Goal: Task Accomplishment & Management: Manage account settings

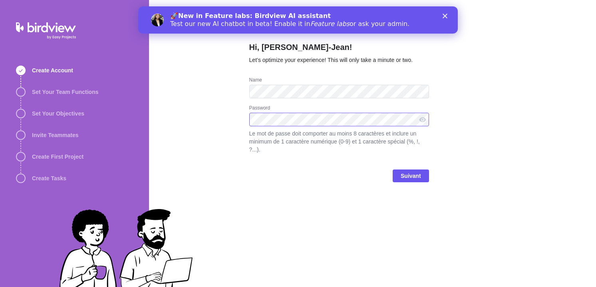
click at [0, 287] on com-1password-button at bounding box center [0, 287] width 0 height 0
click at [410, 175] on span "Suivant" at bounding box center [411, 176] width 20 height 10
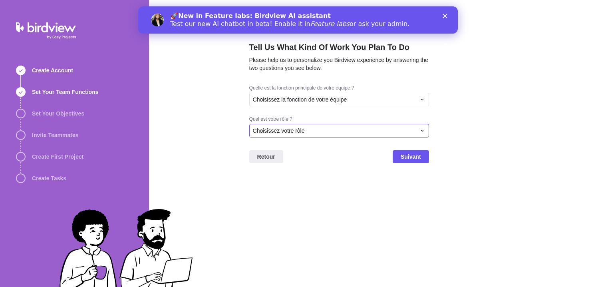
click at [302, 135] on div "Choisissez votre rôle" at bounding box center [339, 131] width 180 height 14
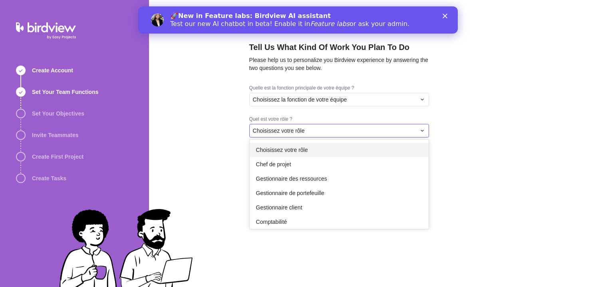
click at [312, 104] on div "Tell Us What Kind Of Work You Plan To Do Please help us to personalize you Bird…" at bounding box center [372, 143] width 447 height 287
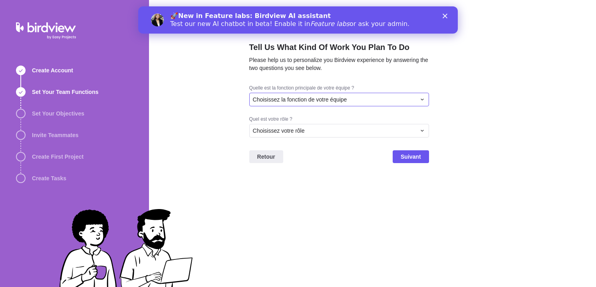
click at [314, 100] on span "Choisissez la fonction de votre équipe" at bounding box center [300, 100] width 94 height 8
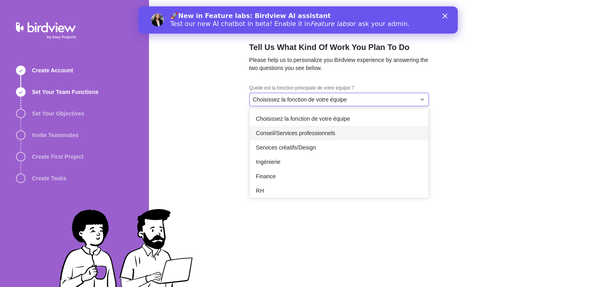
click at [325, 133] on span "Conseil/Services professionnels" at bounding box center [295, 133] width 79 height 8
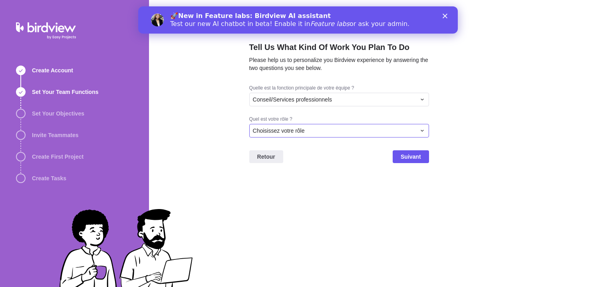
click at [316, 131] on div "Choisissez votre rôle" at bounding box center [334, 131] width 163 height 8
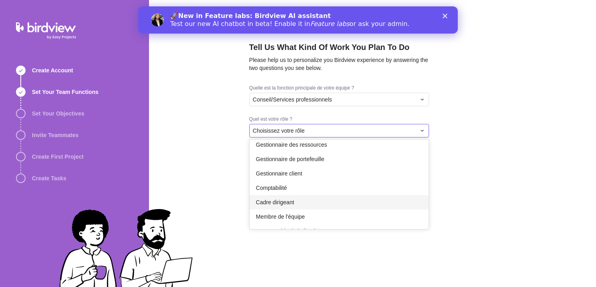
scroll to position [46, 0]
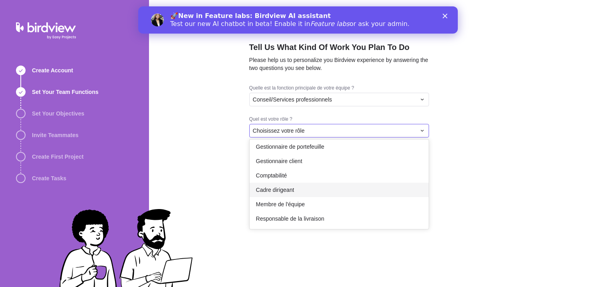
click at [315, 195] on div "Cadre dirigeant" at bounding box center [339, 190] width 179 height 14
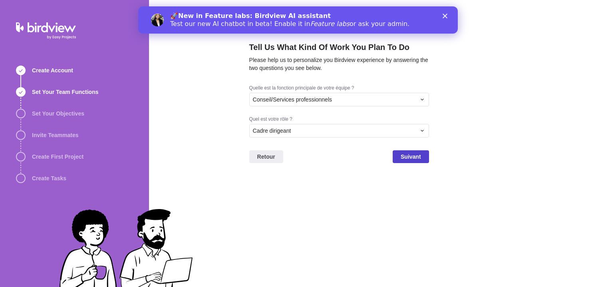
click at [409, 159] on span "Suivant" at bounding box center [411, 157] width 20 height 10
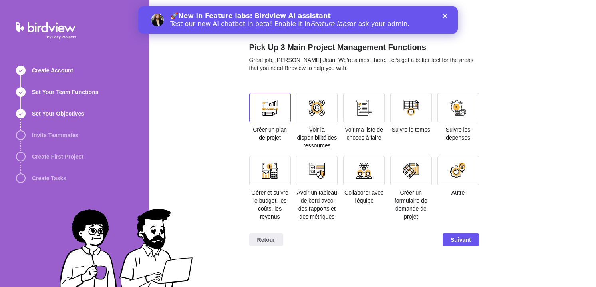
click at [276, 105] on div at bounding box center [270, 108] width 16 height 16
click at [319, 108] on div at bounding box center [317, 108] width 16 height 16
click at [354, 111] on div at bounding box center [364, 108] width 42 height 30
click at [404, 107] on div at bounding box center [411, 108] width 16 height 16
drag, startPoint x: 408, startPoint y: 108, endPoint x: 414, endPoint y: 114, distance: 7.9
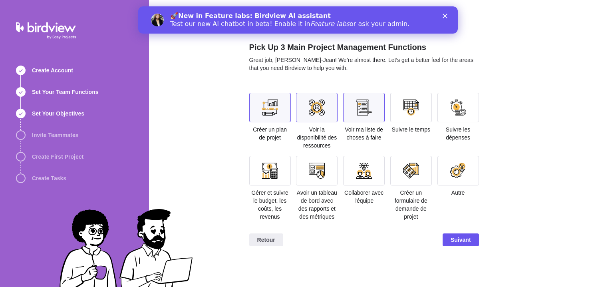
click at [409, 108] on div at bounding box center [411, 108] width 16 height 16
click at [450, 18] on div "🚀 New in Feature labs: Birdview AI assistant Test our new AI chatbot in beta! E…" at bounding box center [298, 20] width 320 height 21
click at [446, 16] on icon "Fermer" at bounding box center [445, 16] width 5 height 5
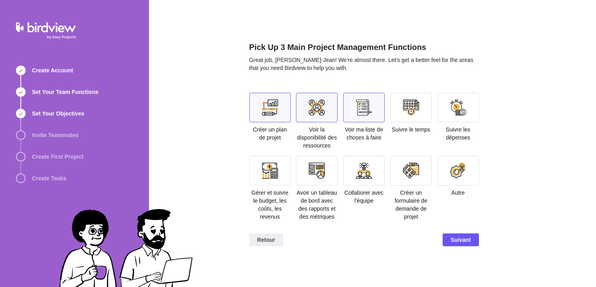
drag, startPoint x: 346, startPoint y: 123, endPoint x: 372, endPoint y: 116, distance: 26.6
click at [346, 123] on div "Voir ma liste de choses à faire" at bounding box center [364, 117] width 42 height 49
click at [411, 114] on div at bounding box center [411, 108] width 16 height 16
click at [298, 114] on div at bounding box center [317, 108] width 42 height 30
click at [356, 106] on div at bounding box center [364, 108] width 16 height 16
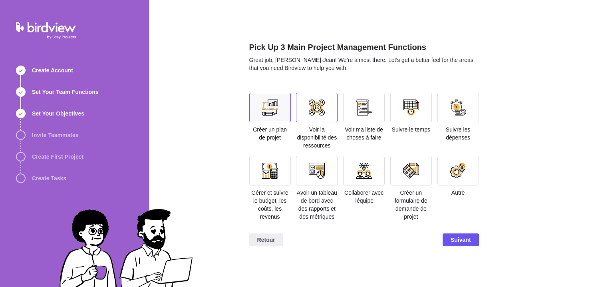
click at [324, 111] on div at bounding box center [317, 108] width 16 height 16
click at [408, 108] on div at bounding box center [411, 108] width 16 height 16
click at [457, 236] on span "Suivant" at bounding box center [461, 240] width 20 height 10
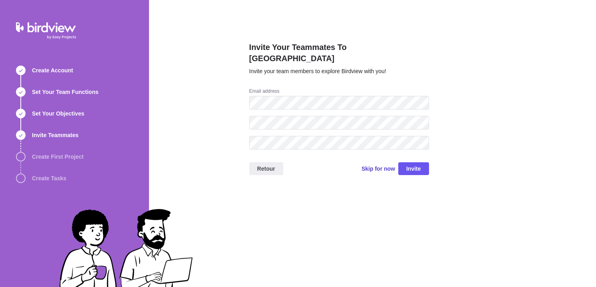
click at [374, 165] on span "Skip for now" at bounding box center [379, 169] width 34 height 8
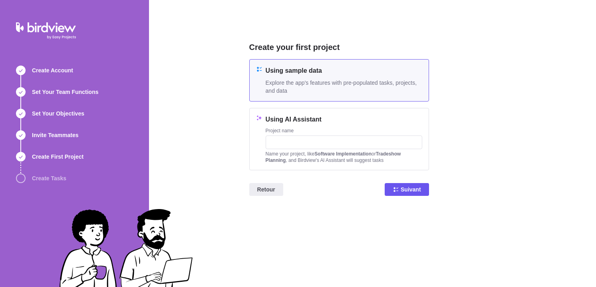
click at [314, 75] on h4 "Using sample data" at bounding box center [344, 71] width 157 height 10
click at [335, 139] on input "text" at bounding box center [344, 142] width 157 height 14
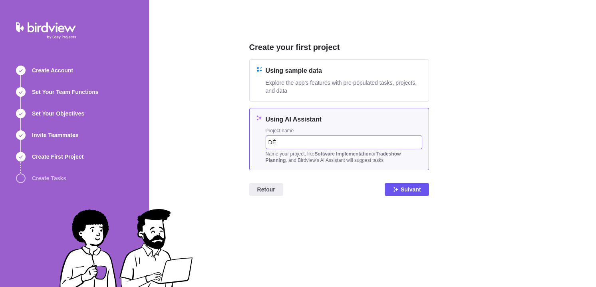
type input "D"
type input "Directeur produit"
click at [406, 186] on span "Suivant" at bounding box center [411, 190] width 20 height 10
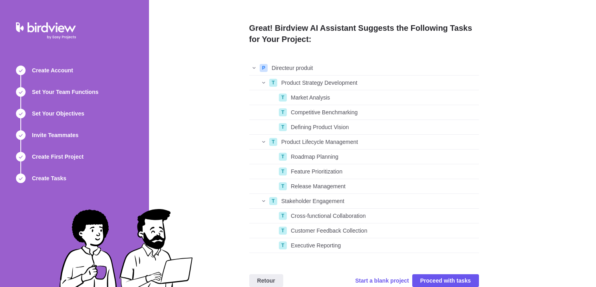
scroll to position [13, 0]
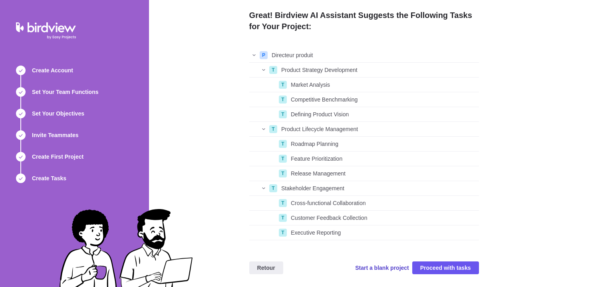
click at [380, 270] on span "Start a blank project" at bounding box center [382, 268] width 54 height 8
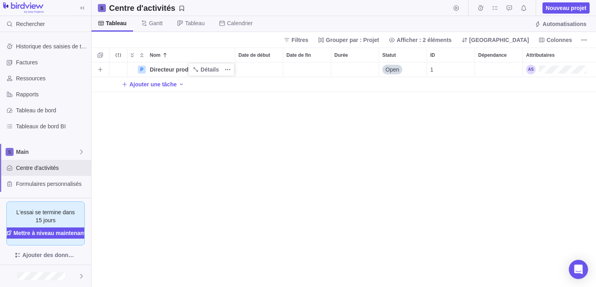
click at [174, 72] on span "Directeur produit" at bounding box center [173, 70] width 46 height 8
drag, startPoint x: 132, startPoint y: 145, endPoint x: 140, endPoint y: 131, distance: 15.2
click at [132, 145] on div "P Directeur produit Open 1 Ajouter une tâche" at bounding box center [344, 174] width 505 height 225
click at [356, 206] on div "P Directeur produit Détails Open 1 Ajouter une tâche" at bounding box center [344, 174] width 505 height 225
click at [163, 68] on span "Directeur produit" at bounding box center [173, 70] width 46 height 8
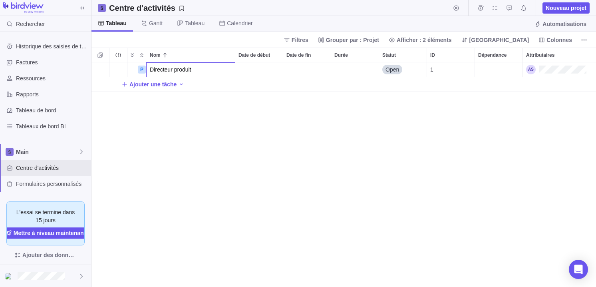
click at [140, 70] on div "P Directeur produit Open 1 Ajouter une tâche" at bounding box center [344, 174] width 505 height 225
click at [141, 69] on div "P" at bounding box center [142, 70] width 8 height 8
click at [206, 66] on span "Détails" at bounding box center [210, 70] width 18 height 8
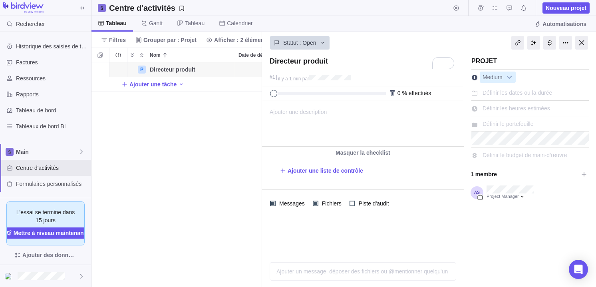
click at [222, 133] on div "P Directeur produit Détails Open 1 Ajouter une tâche" at bounding box center [177, 174] width 171 height 225
click at [205, 206] on div "P Directeur produit Détails Open 1 Ajouter une tâche" at bounding box center [177, 174] width 171 height 225
drag, startPoint x: 580, startPoint y: 43, endPoint x: 548, endPoint y: 38, distance: 32.3
click at [580, 42] on div at bounding box center [581, 43] width 13 height 14
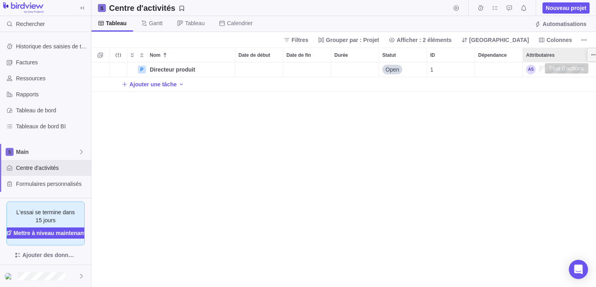
click at [591, 55] on icon "Plus d’actions" at bounding box center [594, 55] width 6 height 6
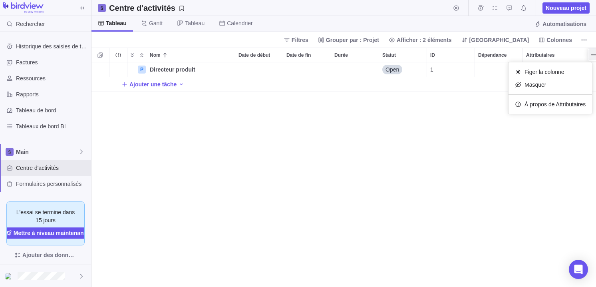
drag, startPoint x: 296, startPoint y: 115, endPoint x: 151, endPoint y: 75, distance: 150.7
click at [291, 115] on div "Nom Date de début Date de fin Durée Statut ID Dépendance Attributaires P Direct…" at bounding box center [344, 167] width 505 height 239
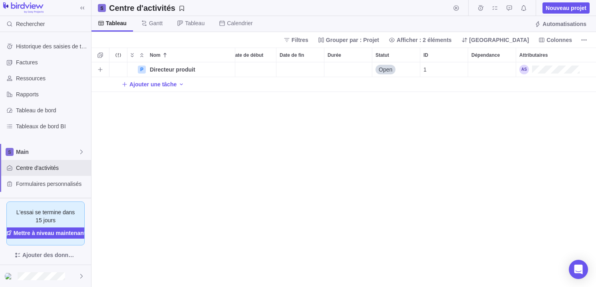
scroll to position [0, 0]
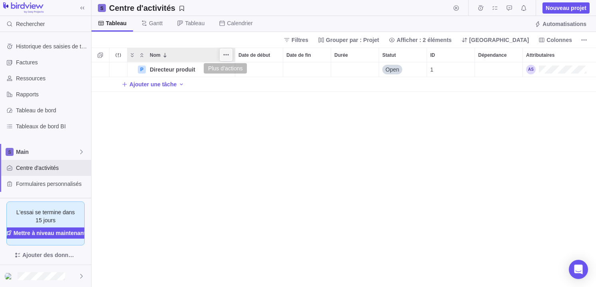
click at [228, 56] on icon "Plus d’actions" at bounding box center [226, 55] width 6 height 6
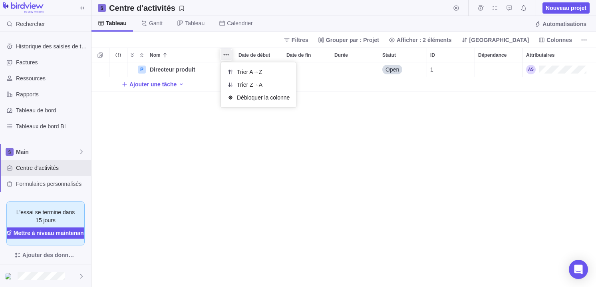
drag, startPoint x: 185, startPoint y: 116, endPoint x: 239, endPoint y: 76, distance: 67.7
click at [197, 105] on div "Nom Date de début Date de fin Durée Statut ID Dépendance Attributaires P Direct…" at bounding box center [344, 167] width 505 height 239
click at [290, 37] on icon at bounding box center [287, 40] width 6 height 6
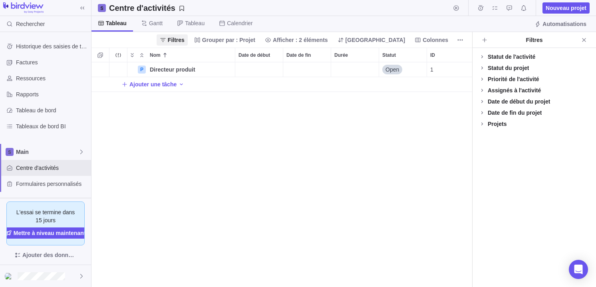
click at [496, 128] on div "Projets" at bounding box center [534, 123] width 123 height 11
drag, startPoint x: 491, startPoint y: 127, endPoint x: 490, endPoint y: 116, distance: 10.9
click at [491, 126] on div "Projets" at bounding box center [497, 124] width 19 height 8
click at [490, 114] on div "Date de fin du projet" at bounding box center [515, 113] width 54 height 8
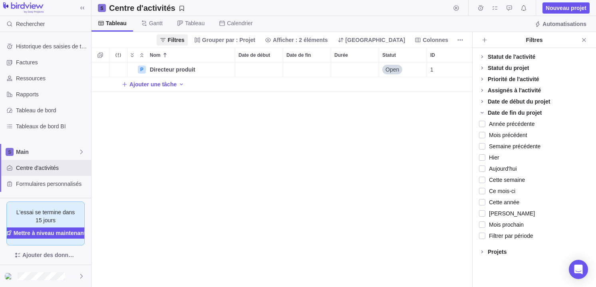
click at [491, 113] on div "Date de fin du projet" at bounding box center [515, 113] width 54 height 8
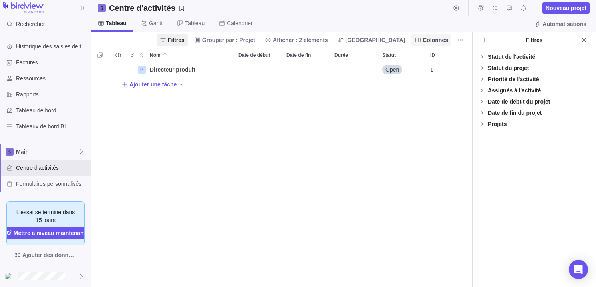
click at [426, 37] on span "Colonnes" at bounding box center [436, 40] width 26 height 8
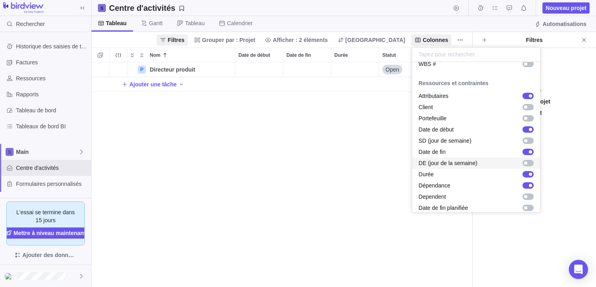
scroll to position [91, 0]
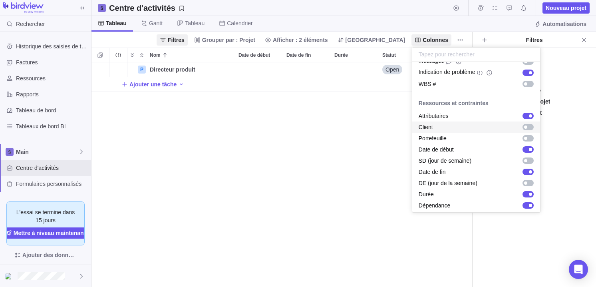
click at [527, 129] on div "grid" at bounding box center [528, 127] width 11 height 6
click at [359, 120] on body "Rechercher Historique des saisies de temps Factures Ressources Rapports Tableau…" at bounding box center [298, 143] width 596 height 287
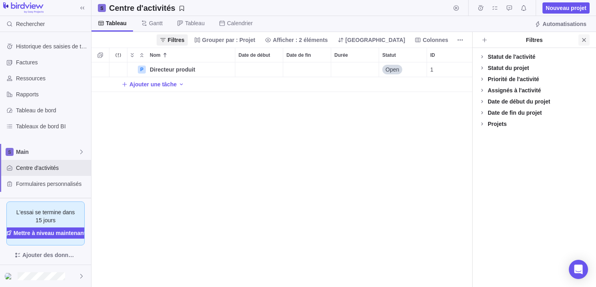
click at [587, 42] on span "Fermer" at bounding box center [584, 39] width 11 height 11
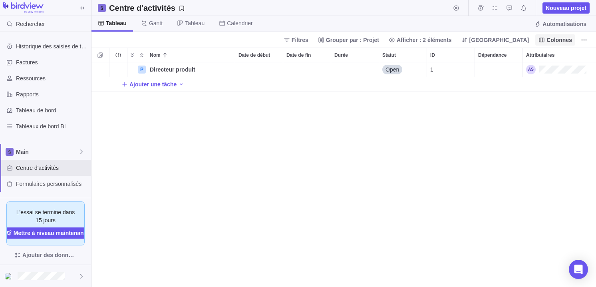
click at [555, 42] on span "Colonnes" at bounding box center [560, 40] width 26 height 8
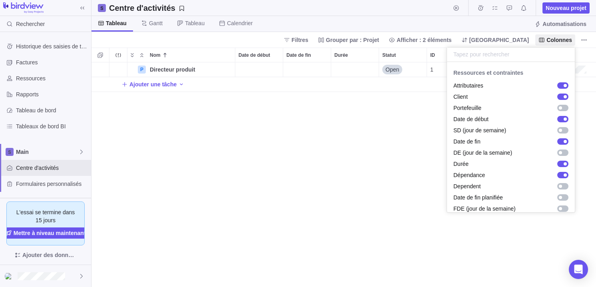
scroll to position [111, 0]
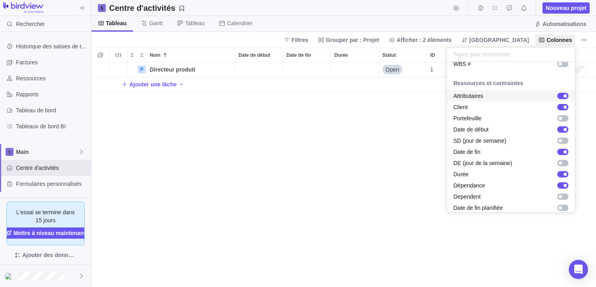
click at [320, 96] on body "Rechercher Historique des saisies de temps Factures Ressources Rapports Tableau…" at bounding box center [298, 143] width 596 height 287
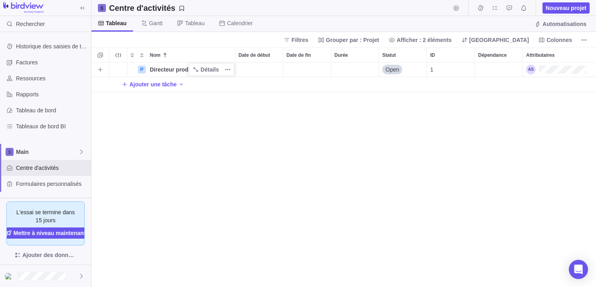
click at [183, 72] on span "Directeur produit" at bounding box center [173, 70] width 46 height 8
click at [214, 68] on input "Directeur produit" at bounding box center [190, 69] width 89 height 15
drag, startPoint x: 219, startPoint y: 137, endPoint x: 224, endPoint y: 98, distance: 39.4
click at [221, 122] on div "P Directeur produit Open 1 Cogep Ajouter une tâche" at bounding box center [344, 174] width 505 height 225
click at [223, 69] on span "Plus d’actions" at bounding box center [227, 69] width 11 height 11
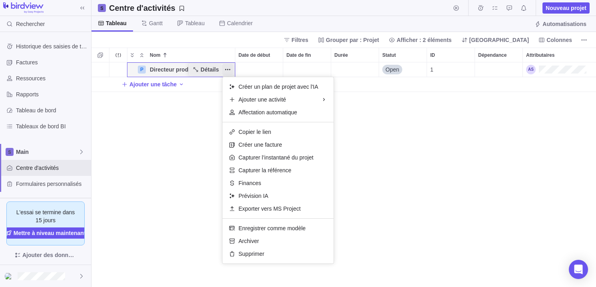
click at [209, 70] on div "P Directeur produit Détails Open 1 Cogep Ajouter une tâche" at bounding box center [344, 174] width 505 height 225
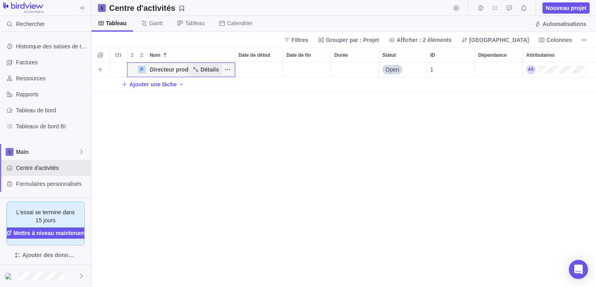
click at [210, 70] on span "Détails" at bounding box center [210, 70] width 18 height 8
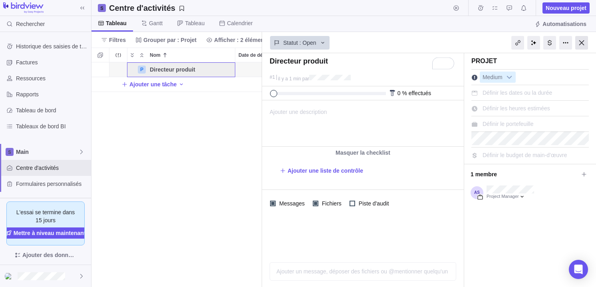
click at [583, 41] on div at bounding box center [581, 43] width 13 height 14
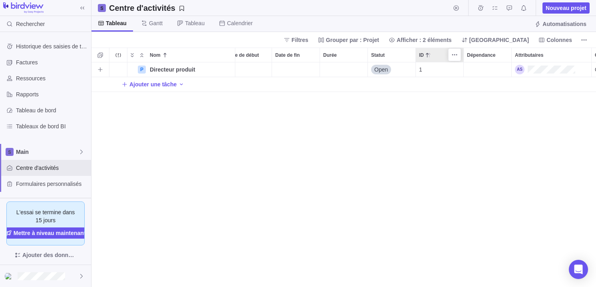
scroll to position [0, 29]
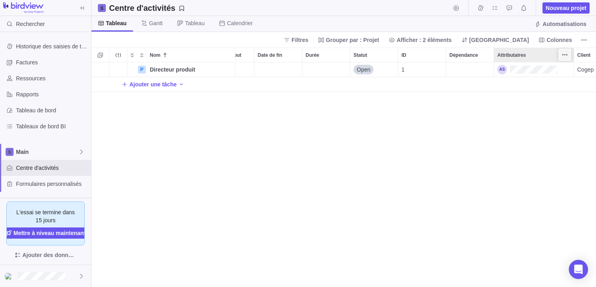
drag, startPoint x: 580, startPoint y: 58, endPoint x: 570, endPoint y: 59, distance: 10.1
click at [565, 60] on div "Nom Date de début Date de fin Durée Statut ID Dépendance Attributaires Client" at bounding box center [358, 55] width 591 height 15
drag, startPoint x: 589, startPoint y: 55, endPoint x: 582, endPoint y: 65, distance: 12.1
click at [588, 55] on span "Client" at bounding box center [583, 55] width 13 height 8
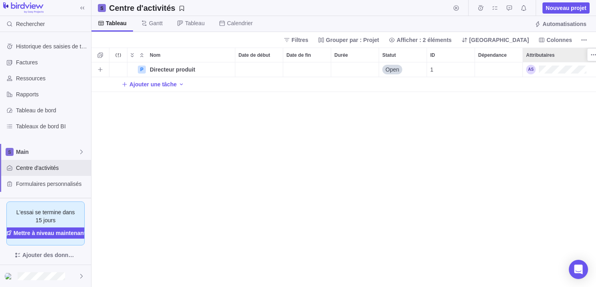
scroll to position [225, 505]
click at [22, 64] on span "Factures" at bounding box center [52, 62] width 72 height 8
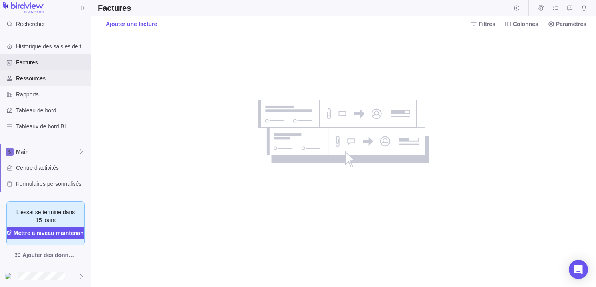
click at [38, 78] on span "Ressources" at bounding box center [52, 78] width 72 height 8
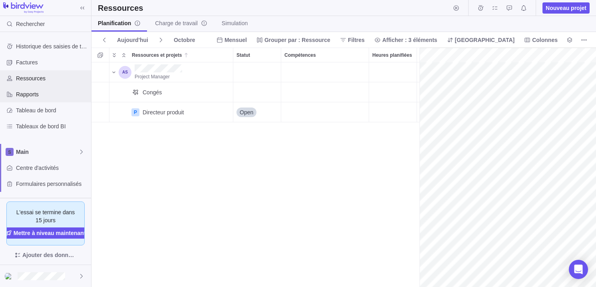
scroll to position [0, 35]
drag, startPoint x: 255, startPoint y: 172, endPoint x: 294, endPoint y: 146, distance: 46.8
click at [255, 172] on div "Project Manager Congés P Directeur produit Détails Open" at bounding box center [256, 174] width 328 height 225
click at [563, 16] on div "Planification Charge de travail Simulation" at bounding box center [344, 24] width 505 height 16
click at [563, 11] on span "Nouveau projet" at bounding box center [566, 8] width 41 height 8
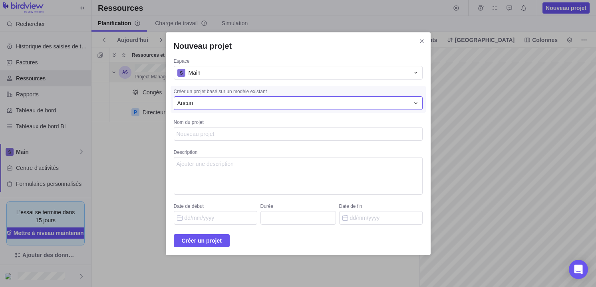
click at [294, 103] on div "Aucun" at bounding box center [293, 103] width 232 height 8
click at [203, 142] on div "Aucun" at bounding box center [286, 136] width 225 height 14
click at [84, 164] on div "Nouveau projet Espace Main Créer un projet basé sur un modèle existant Aucun No…" at bounding box center [298, 143] width 596 height 287
click at [419, 39] on icon "Fermer" at bounding box center [422, 41] width 6 height 6
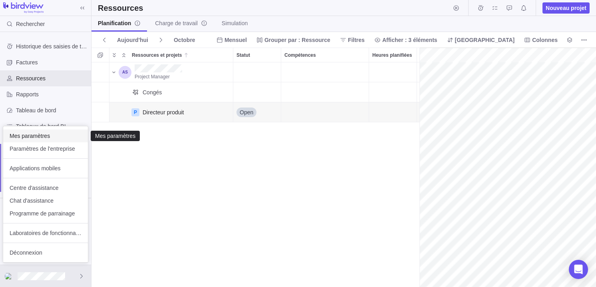
click at [49, 136] on span "Mes paramètres" at bounding box center [46, 136] width 72 height 8
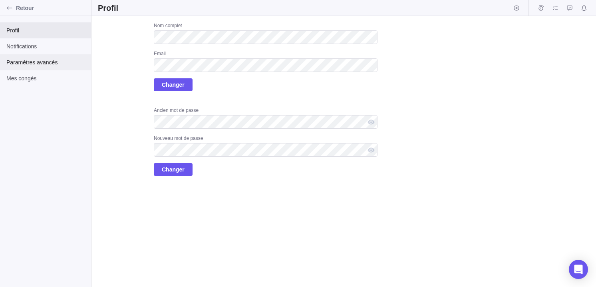
click at [46, 65] on span "Paramètres avancés" at bounding box center [45, 62] width 78 height 8
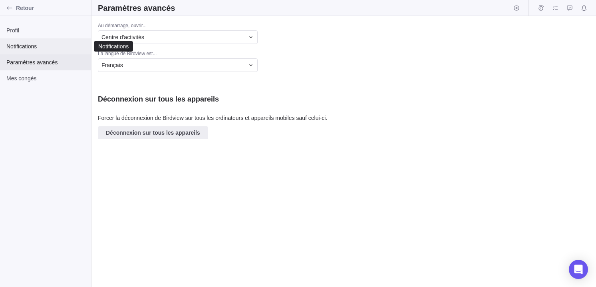
click at [30, 49] on span "Notifications" at bounding box center [45, 46] width 78 height 8
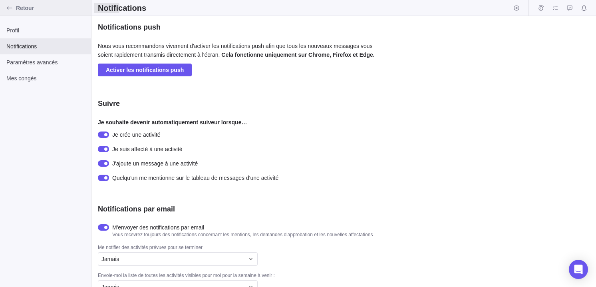
click at [11, 8] on icon "Retour" at bounding box center [9, 8] width 6 height 6
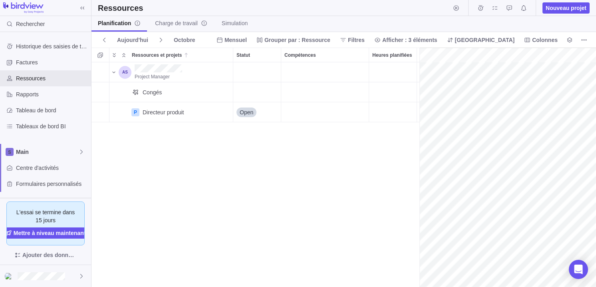
scroll to position [0, 35]
click at [50, 156] on div "Main" at bounding box center [45, 152] width 91 height 16
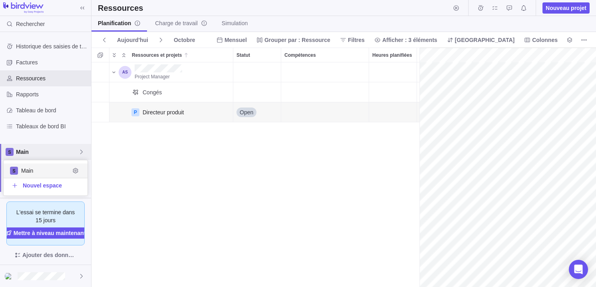
scroll to position [35, 84]
click at [53, 153] on span "Main" at bounding box center [47, 152] width 62 height 8
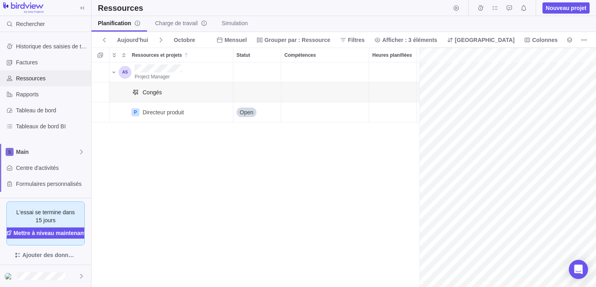
click at [34, 77] on span "Ressources" at bounding box center [52, 78] width 72 height 8
click at [35, 43] on span "Historique des saisies de temps" at bounding box center [52, 46] width 72 height 8
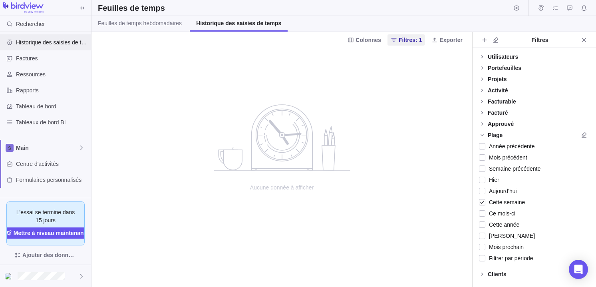
scroll to position [2, 0]
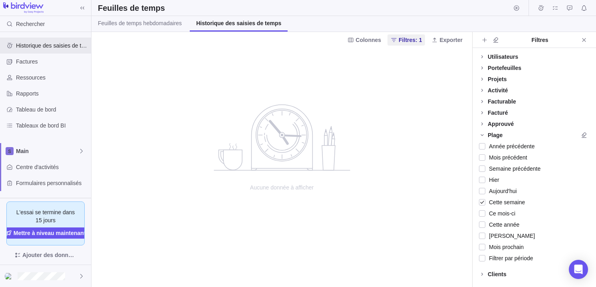
click at [30, 5] on img at bounding box center [23, 7] width 40 height 11
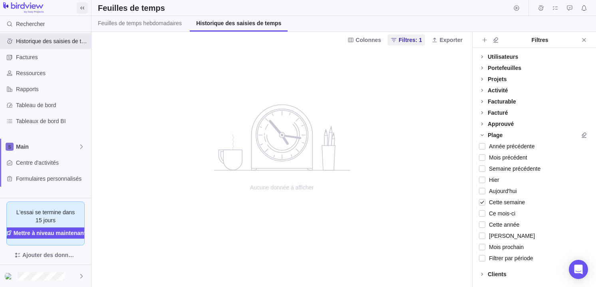
click at [82, 8] on icon at bounding box center [82, 7] width 4 height 3
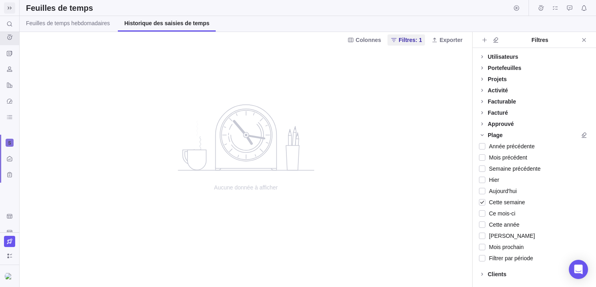
scroll to position [11, 0]
click at [8, 8] on icon at bounding box center [10, 7] width 4 height 3
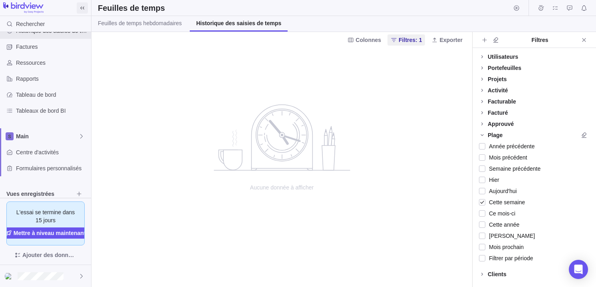
scroll to position [19, 0]
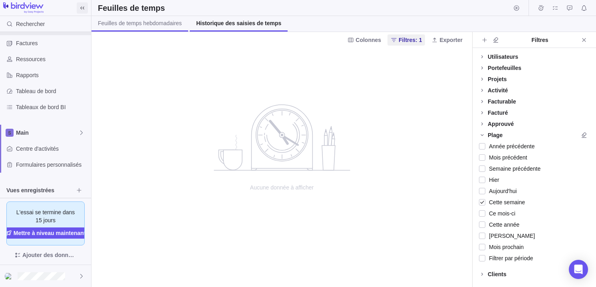
click at [135, 26] on span "Feuilles de temps hebdomadaires" at bounding box center [140, 23] width 84 height 8
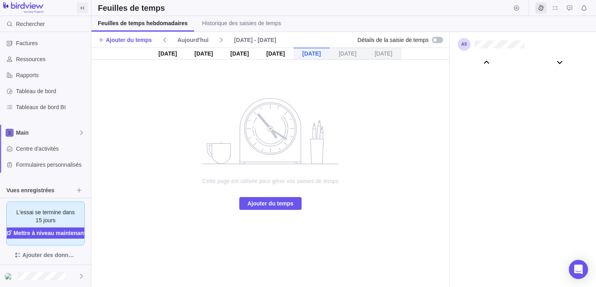
scroll to position [44580, 0]
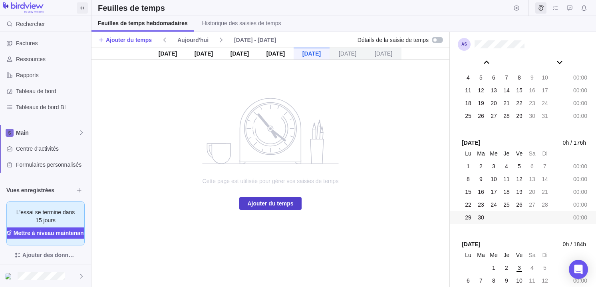
click at [263, 203] on span "Ajouter du temps" at bounding box center [270, 204] width 46 height 10
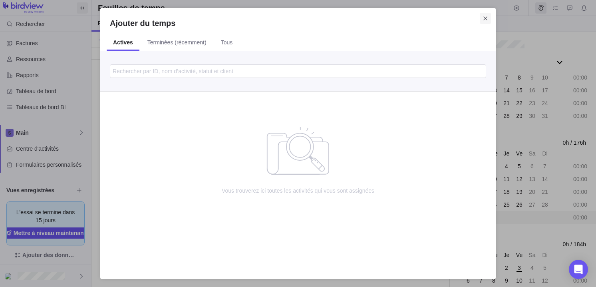
click at [482, 16] on icon "Fermer" at bounding box center [485, 18] width 6 height 6
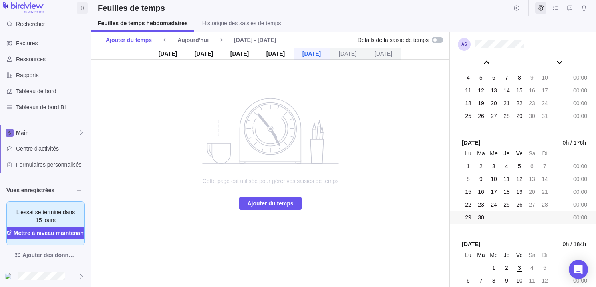
scroll to position [90, 0]
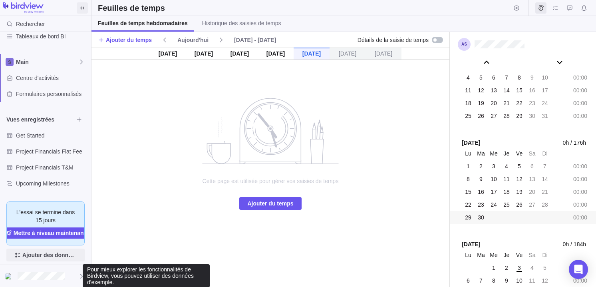
click at [36, 257] on span "Ajouter des données d'exemple" at bounding box center [49, 255] width 54 height 10
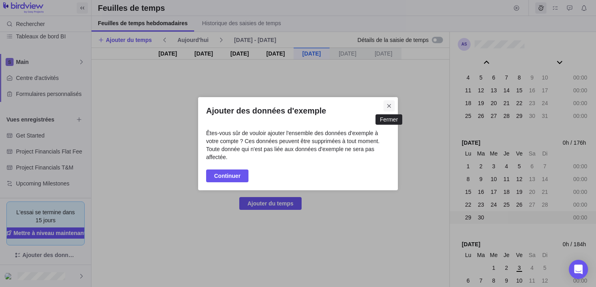
click at [388, 104] on icon "Fermer" at bounding box center [389, 106] width 6 height 6
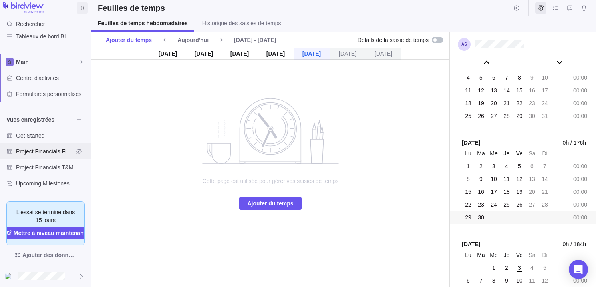
click at [42, 154] on span "Project Financials Flat Fee" at bounding box center [45, 151] width 58 height 8
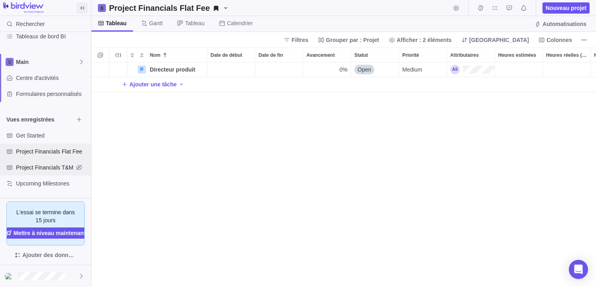
scroll to position [225, 505]
click at [23, 171] on div "Project Financials T&M" at bounding box center [45, 167] width 91 height 16
click at [36, 153] on span "Project Financials Flat Fee" at bounding box center [45, 151] width 58 height 8
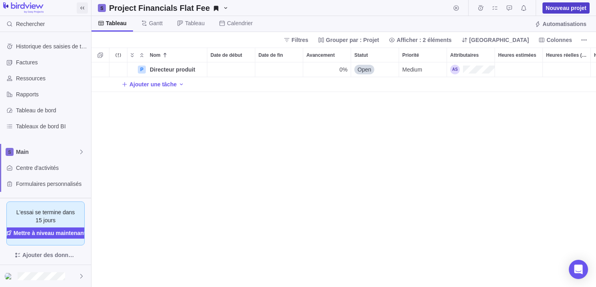
click at [569, 8] on span "Nouveau projet" at bounding box center [566, 8] width 41 height 8
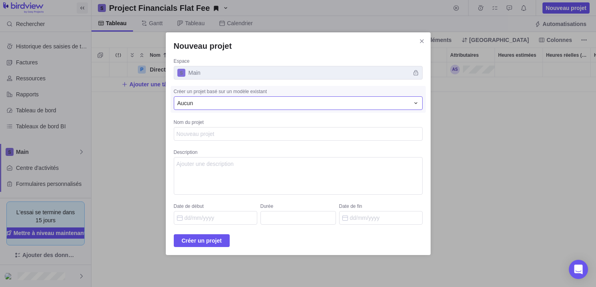
type textarea "x"
click at [262, 100] on div "Aucun" at bounding box center [293, 103] width 232 height 8
click at [218, 139] on div "Aucun" at bounding box center [286, 136] width 225 height 14
click at [208, 133] on textarea "Nom du projet" at bounding box center [298, 134] width 249 height 14
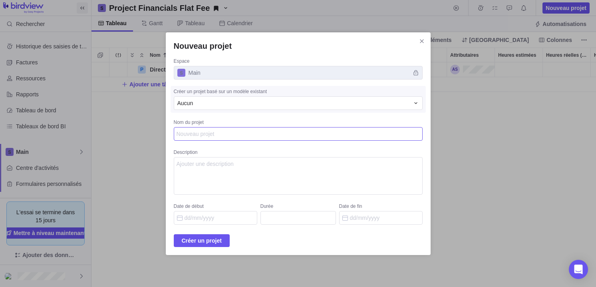
type textarea "H"
type textarea "x"
type textarea "Ha"
type textarea "x"
type textarea "H"
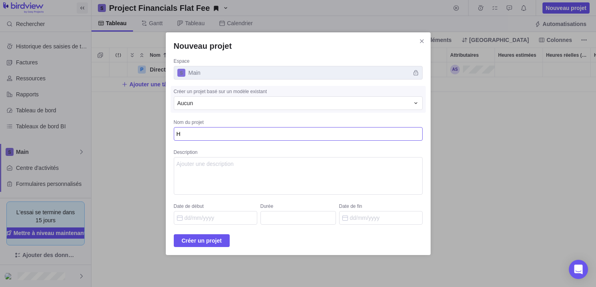
type textarea "x"
type textarea "A"
type textarea "x"
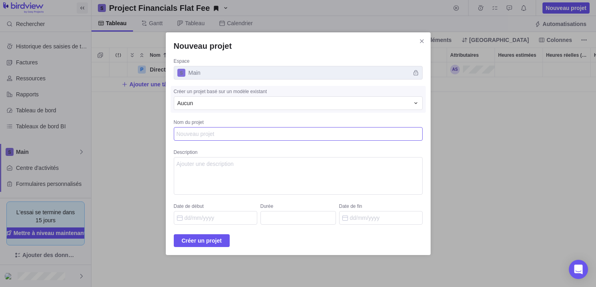
type textarea "D"
type textarea "x"
type textarea "D"
type textarea "x"
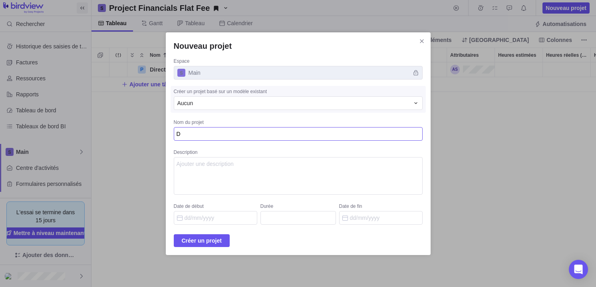
type textarea "Da"
type textarea "x"
type textarea "Dat"
type textarea "x"
type textarea "Data"
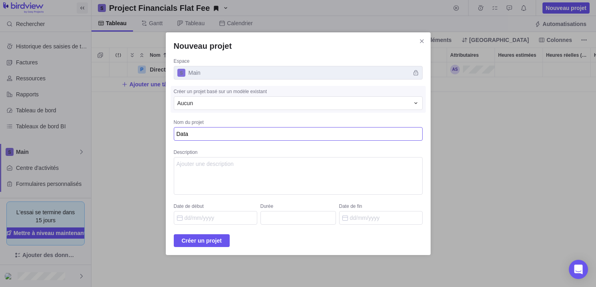
type textarea "x"
type textarea "Data"
type textarea "x"
type textarea "Data s"
type textarea "x"
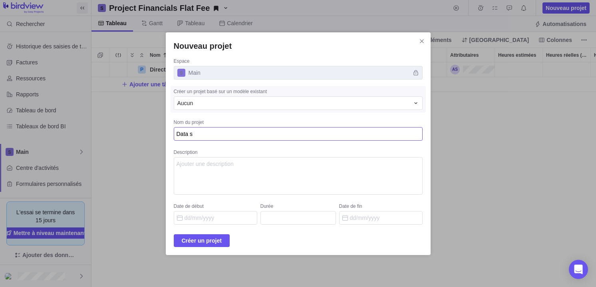
type textarea "Data sc"
type textarea "x"
type textarea "Data sci"
type textarea "x"
type textarea "Data scie"
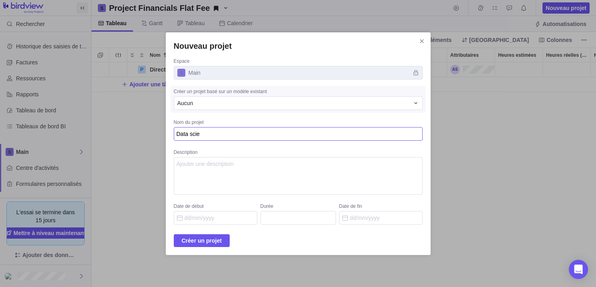
type textarea "x"
type textarea "Data scien"
type textarea "x"
type textarea "Data scient"
type textarea "x"
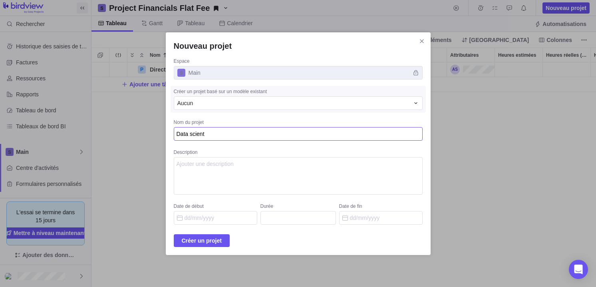
type textarea "Data scienti"
type textarea "x"
type textarea "Data scientis"
type textarea "x"
type textarea "Data scientist"
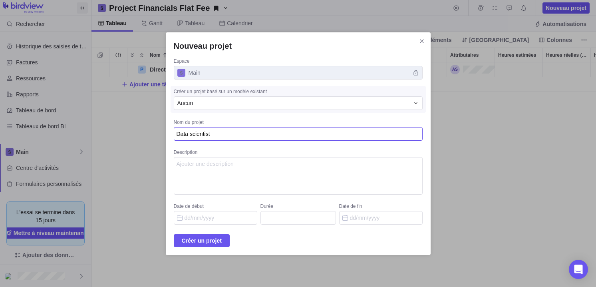
click at [203, 133] on textarea "Data scientist" at bounding box center [298, 134] width 249 height 14
type textarea "x"
click at [222, 132] on textarea "Data Scientist" at bounding box center [298, 134] width 249 height 14
click at [229, 133] on textarea "Data Scientist" at bounding box center [298, 134] width 249 height 14
type textarea "Data Scientist"
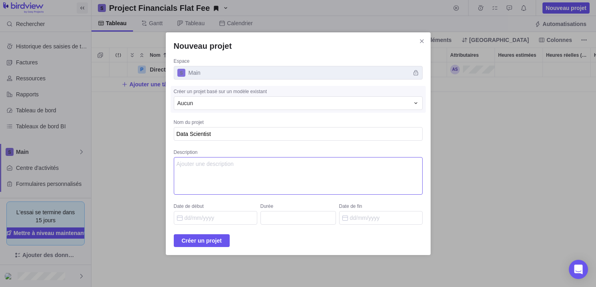
click at [225, 171] on textarea "Description" at bounding box center [298, 176] width 249 height 38
click at [223, 216] on input "Date de début" at bounding box center [216, 218] width 84 height 14
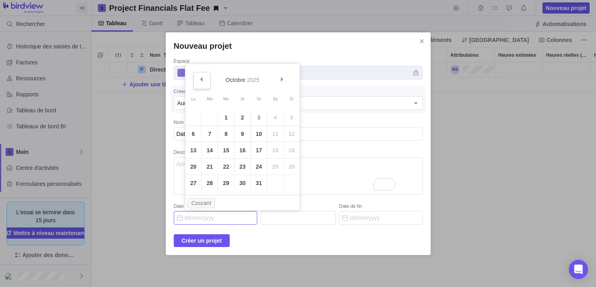
click at [200, 79] on span "&#x3c;Préc" at bounding box center [201, 79] width 4 height 4
click at [246, 165] on link "25" at bounding box center [243, 167] width 16 height 16
type input "[DATE]"
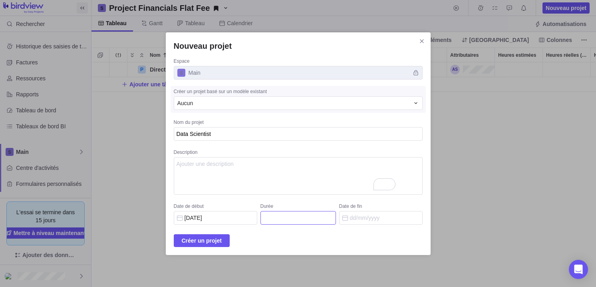
drag, startPoint x: 305, startPoint y: 221, endPoint x: 310, endPoint y: 219, distance: 5.4
click at [306, 221] on input "Durée" at bounding box center [299, 218] width 76 height 14
click at [355, 216] on input "Date de fin" at bounding box center [381, 218] width 84 height 14
click at [283, 215] on input "Durée" at bounding box center [299, 218] width 76 height 14
click at [216, 240] on span "Créer un projet" at bounding box center [202, 241] width 40 height 10
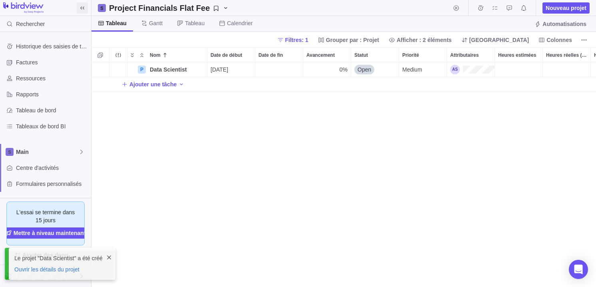
scroll to position [225, 505]
click at [169, 84] on span "Ajouter une tâche" at bounding box center [152, 84] width 47 height 8
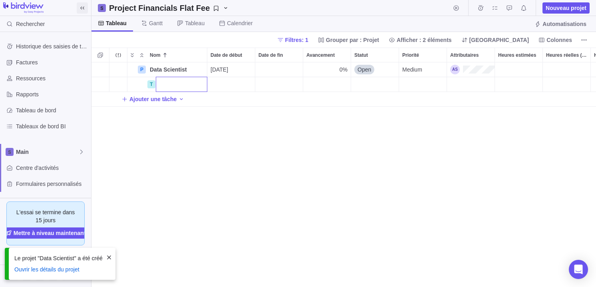
drag, startPoint x: 197, startPoint y: 145, endPoint x: 195, endPoint y: 122, distance: 23.3
click at [198, 145] on div "P Data Scientist Détails [DATE] 0% Open Medium 0,00 $ 0,00 $ 0,00 $ 0,00 $ 0,00…" at bounding box center [344, 174] width 505 height 225
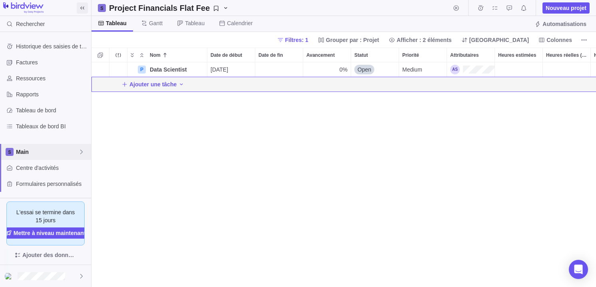
scroll to position [90, 0]
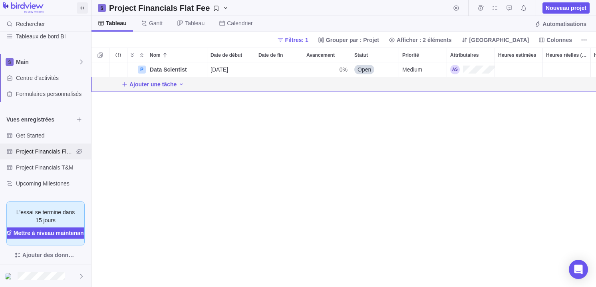
click at [41, 151] on span "Project Financials Flat Fee" at bounding box center [45, 151] width 58 height 8
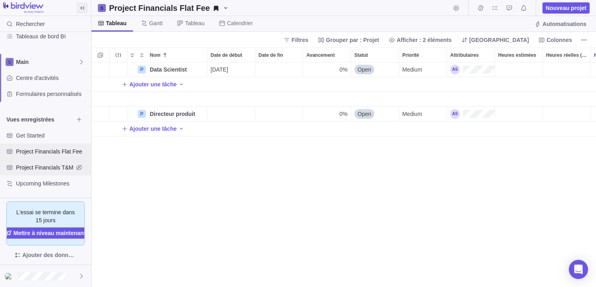
scroll to position [225, 505]
click at [41, 162] on div "Project Financials T&M" at bounding box center [45, 167] width 91 height 16
click at [40, 149] on span "Project Financials Flat Fee" at bounding box center [45, 151] width 58 height 8
click at [154, 82] on span "Ajouter une tâche" at bounding box center [152, 84] width 47 height 8
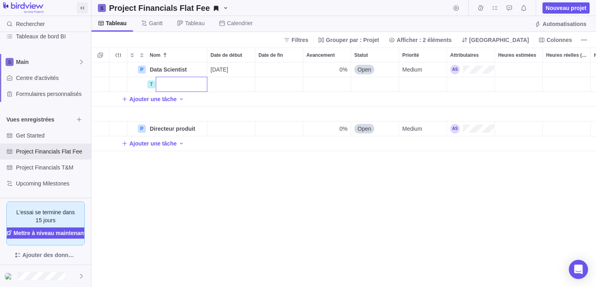
click at [180, 99] on div "P Data Scientist Détails [DATE] 0% Open Medium 0,00 $ 0,00 $ 0,00 $ 0,00 $ 0,00…" at bounding box center [344, 174] width 505 height 225
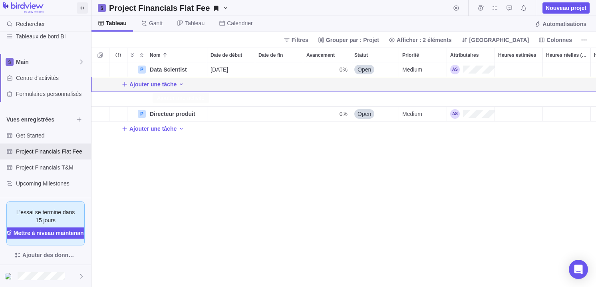
click at [182, 86] on icon "Ajouter une activité" at bounding box center [181, 84] width 6 height 6
click at [207, 114] on span "Problème" at bounding box center [209, 114] width 24 height 8
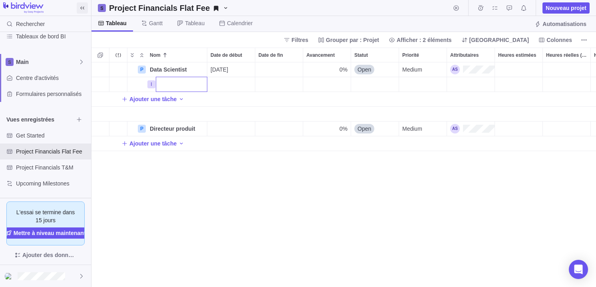
click at [152, 85] on div "P Data Scientist Détails [DATE] 0% Open Medium 0,00 $ 0,00 $ 0,00 $ 0,00 $ 0,00…" at bounding box center [344, 174] width 505 height 225
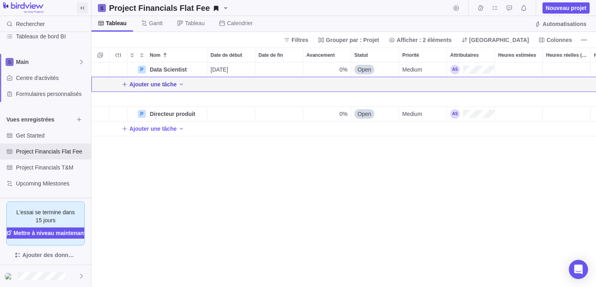
click at [171, 84] on span "Ajouter une tâche" at bounding box center [152, 84] width 47 height 8
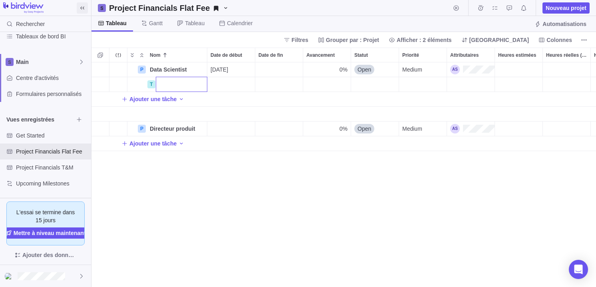
click at [202, 173] on div "P Data Scientist Détails [DATE] 0% Open Medium 0,00 $ 0,00 $ 0,00 $ 0,00 $ 0,00…" at bounding box center [344, 174] width 505 height 225
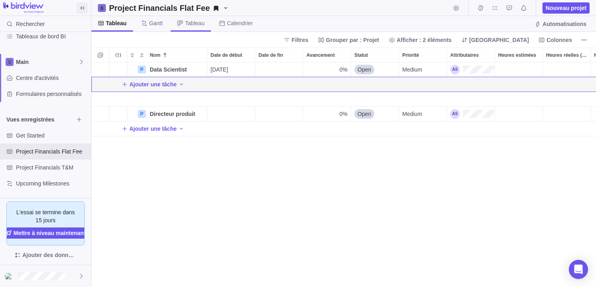
click at [190, 23] on span "Tableau" at bounding box center [195, 23] width 20 height 8
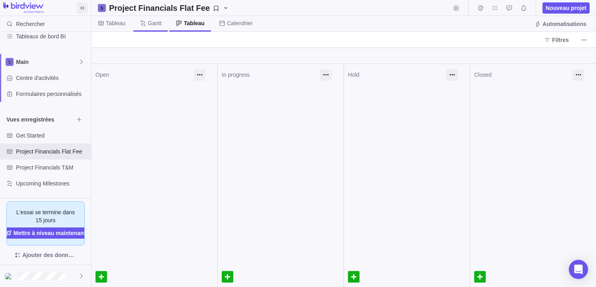
click at [146, 24] on icon at bounding box center [143, 23] width 6 height 6
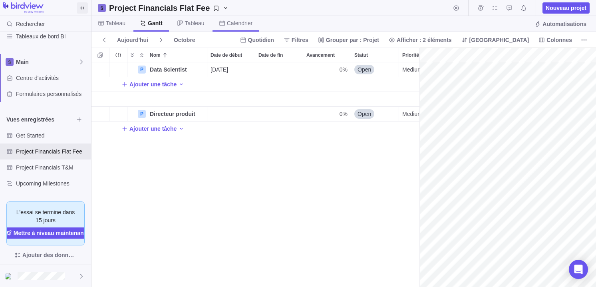
scroll to position [0, 332]
click at [78, 119] on icon "Parcourir les vues" at bounding box center [79, 119] width 4 height 4
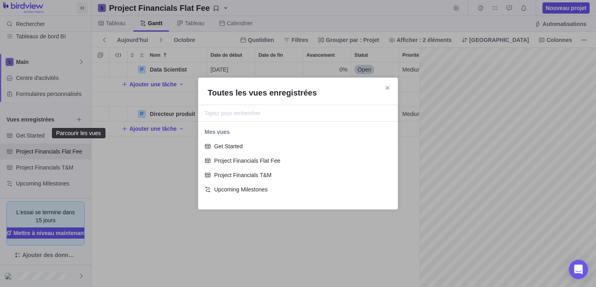
scroll to position [78, 200]
click at [225, 188] on span "Upcoming Milestones" at bounding box center [301, 189] width 174 height 8
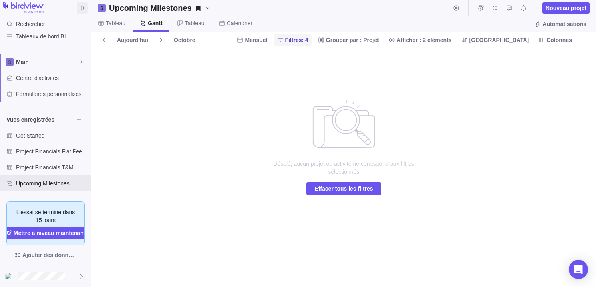
click at [312, 44] on span "Filtres: 4" at bounding box center [293, 39] width 38 height 11
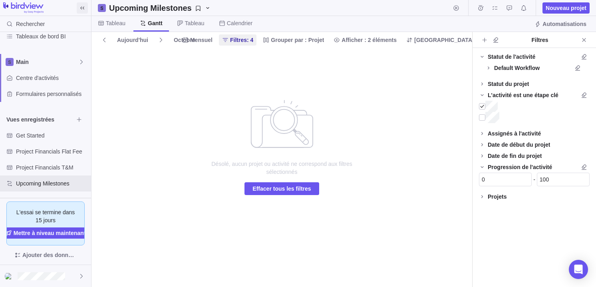
click at [289, 79] on div "Désolé, aucun projet ou activité ne correspond aux filtres sélectionnés Effacer…" at bounding box center [282, 167] width 172 height 239
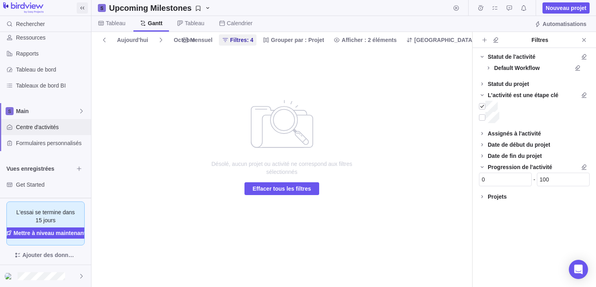
scroll to position [42, 0]
click at [42, 113] on span "Main" at bounding box center [47, 110] width 62 height 8
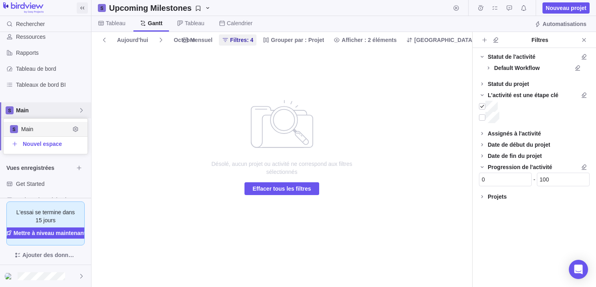
scroll to position [35, 84]
click at [43, 113] on span "Main" at bounding box center [47, 110] width 62 height 8
drag, startPoint x: 43, startPoint y: 113, endPoint x: 34, endPoint y: 113, distance: 9.2
click at [43, 113] on span "Main" at bounding box center [47, 110] width 62 height 8
click at [17, 108] on span "Main" at bounding box center [47, 110] width 62 height 8
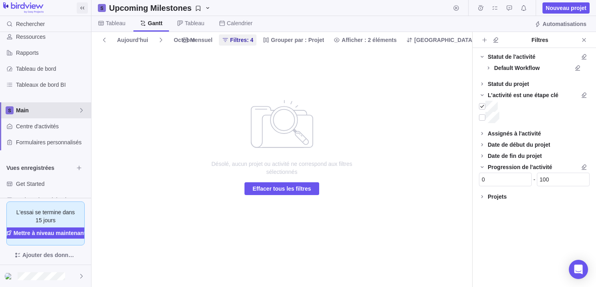
click at [11, 108] on icon at bounding box center [9, 110] width 5 height 5
click at [3, 96] on div "Historique des saisies de temps Factures Ressources Rapports Tableau de bord Ta…" at bounding box center [45, 115] width 91 height 166
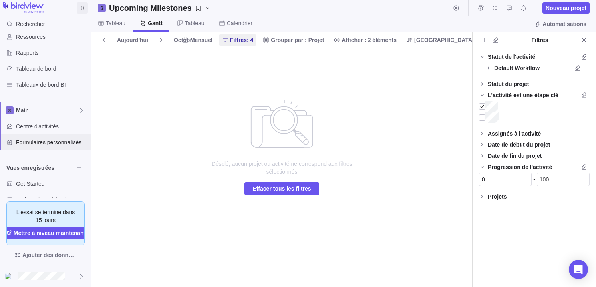
click at [55, 142] on span "Formulaires personnalisés" at bounding box center [52, 142] width 72 height 8
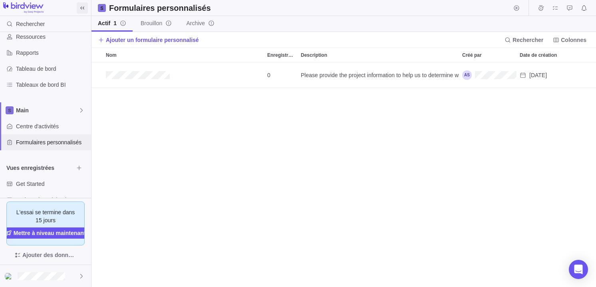
scroll to position [225, 505]
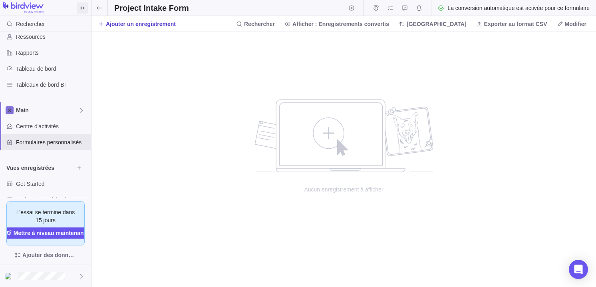
click at [140, 23] on span "Ajouter un enregistrement" at bounding box center [141, 24] width 70 height 8
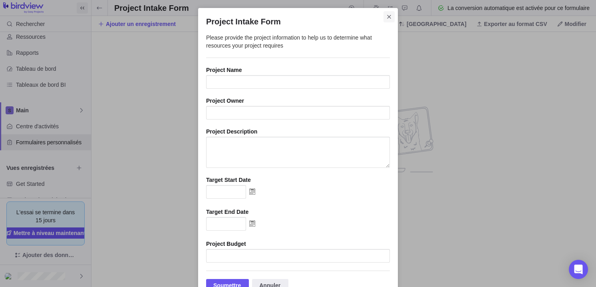
click at [389, 14] on icon "Fermer" at bounding box center [389, 17] width 6 height 6
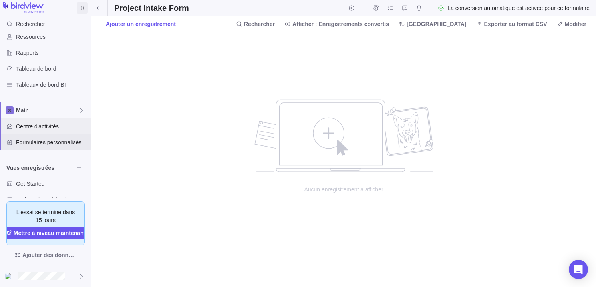
click at [45, 128] on span "Centre d'activités" at bounding box center [52, 126] width 72 height 8
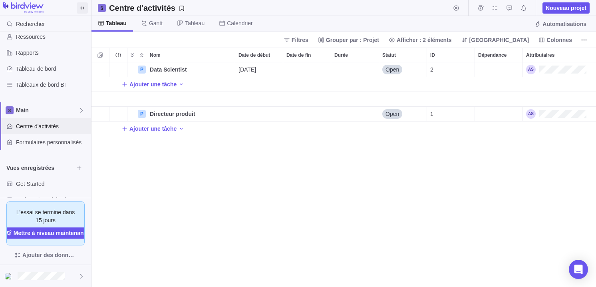
scroll to position [225, 505]
click at [199, 70] on span "Détails" at bounding box center [205, 69] width 33 height 11
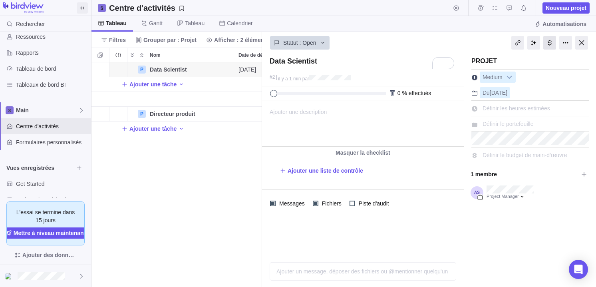
click at [549, 41] on div at bounding box center [549, 43] width 13 height 14
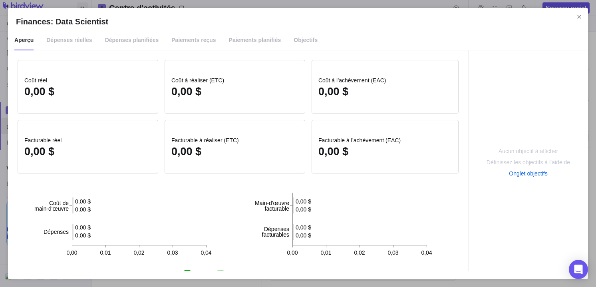
click at [581, 16] on icon "Fermer" at bounding box center [579, 17] width 6 height 6
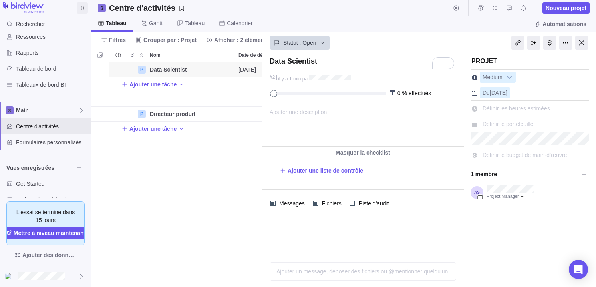
click at [498, 109] on span "Définir les heures estimées" at bounding box center [517, 108] width 68 height 6
click at [499, 109] on input "0" at bounding box center [518, 108] width 76 height 11
drag, startPoint x: 499, startPoint y: 109, endPoint x: 484, endPoint y: 108, distance: 14.8
click at [484, 108] on input "0" at bounding box center [518, 108] width 76 height 11
click at [504, 126] on span "Définir le portefeuille" at bounding box center [508, 124] width 51 height 6
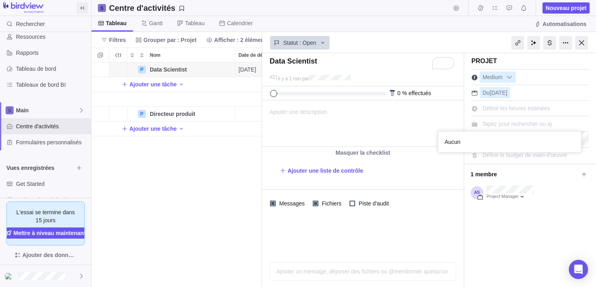
scroll to position [21, 143]
click at [537, 159] on div "Data Scientist #2 il y a 1 min par Le projet a été terminé à sa date de fin pla…" at bounding box center [429, 170] width 334 height 234
click at [510, 105] on span "Définir les heures estimées" at bounding box center [517, 108] width 68 height 6
click at [510, 107] on input "0" at bounding box center [518, 108] width 76 height 11
drag, startPoint x: 508, startPoint y: 107, endPoint x: 471, endPoint y: 105, distance: 36.4
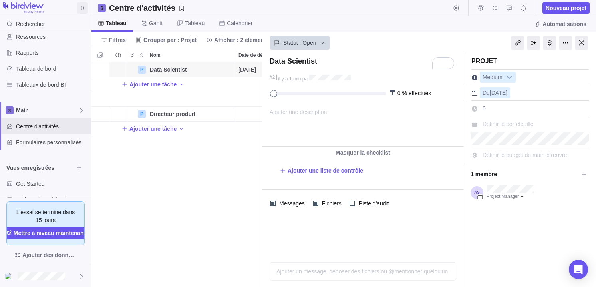
click at [472, 105] on div "Définir les heures estimées 0" at bounding box center [514, 108] width 84 height 11
click at [494, 109] on input "0" at bounding box center [518, 108] width 76 height 11
drag, startPoint x: 490, startPoint y: 109, endPoint x: 472, endPoint y: 106, distance: 19.0
click at [474, 107] on div "Définir les heures estimées 0" at bounding box center [514, 108] width 84 height 11
type input "80"
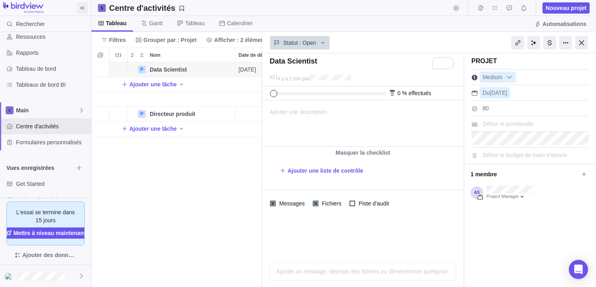
click at [516, 225] on div "Projet Medium Du [DATE] Définir les heures estimées 80 Définir le portefeuille …" at bounding box center [530, 170] width 132 height 234
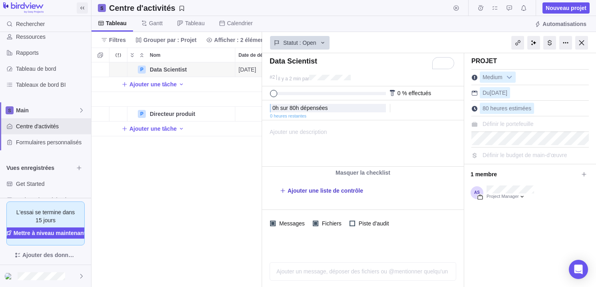
click at [321, 192] on span "Ajouter une liste de contrôle" at bounding box center [326, 191] width 76 height 8
type textarea "x"
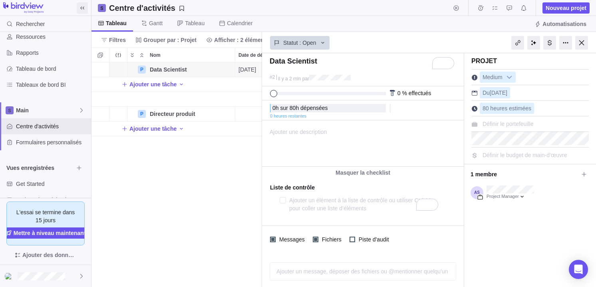
click at [527, 240] on div "Projet Medium Du [DATE] heures estimées Définir le portefeuille Définir le budg…" at bounding box center [530, 170] width 132 height 234
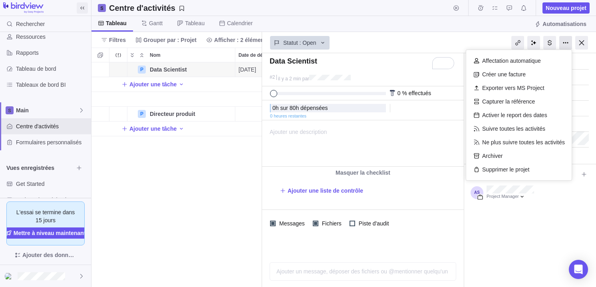
click at [562, 41] on div at bounding box center [565, 43] width 13 height 14
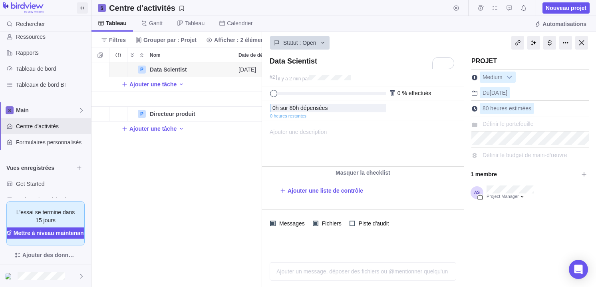
click at [386, 131] on div "Ajouter une description ... lire tout" at bounding box center [363, 144] width 200 height 46
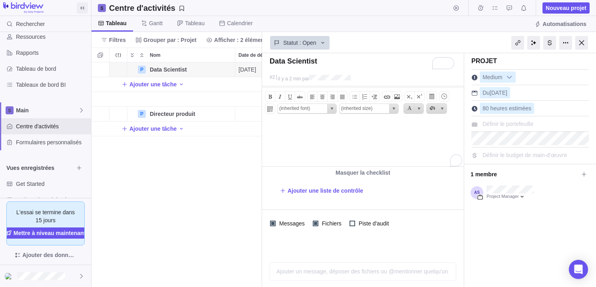
scroll to position [0, 0]
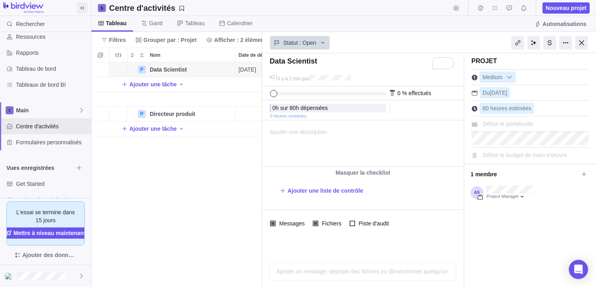
click at [510, 123] on span "Définir le portefeuille" at bounding box center [508, 124] width 51 height 6
click at [510, 123] on input "text" at bounding box center [517, 124] width 70 height 10
click at [547, 245] on div "Data Scientist #2 il y a 2 min par Le projet a été terminé à sa date de fin pla…" at bounding box center [429, 170] width 334 height 234
click at [352, 223] on div at bounding box center [353, 224] width 6 height 6
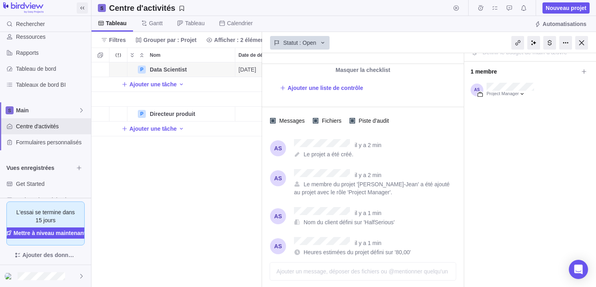
scroll to position [0, 0]
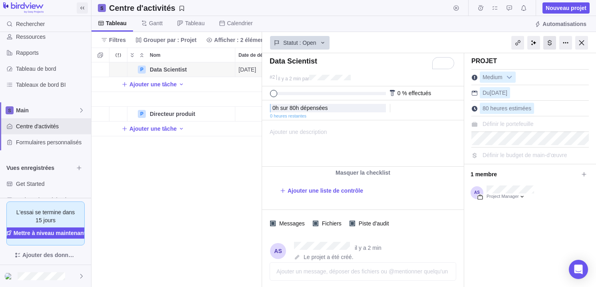
click at [549, 42] on div at bounding box center [549, 43] width 13 height 14
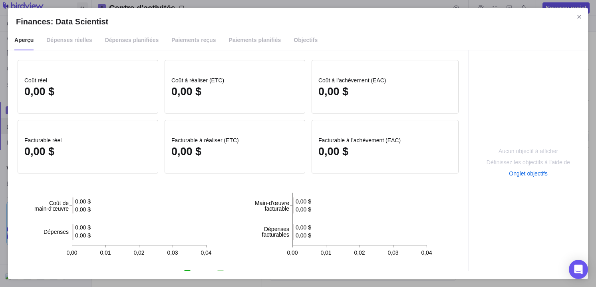
click at [122, 41] on span "Dépenses planifiées" at bounding box center [132, 40] width 54 height 20
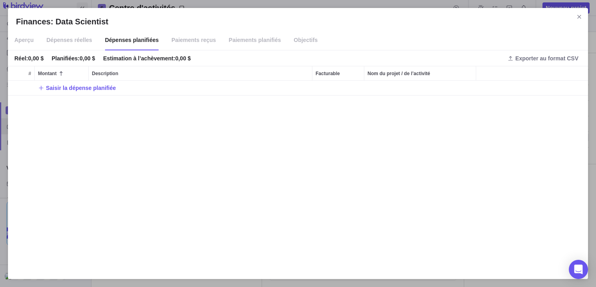
scroll to position [190, 580]
drag, startPoint x: 199, startPoint y: 36, endPoint x: 211, endPoint y: 36, distance: 12.0
click at [199, 36] on span "Paiements reçus" at bounding box center [193, 40] width 44 height 20
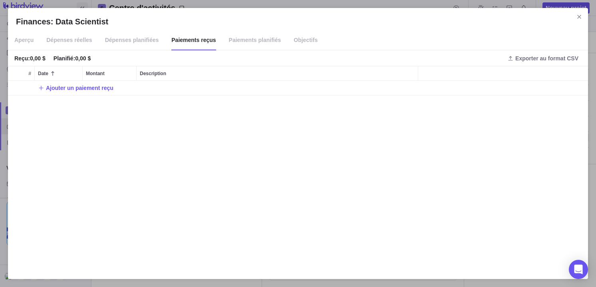
click at [266, 42] on span "Paiements planifiés" at bounding box center [255, 40] width 52 height 20
click at [309, 40] on span "Objectifs" at bounding box center [306, 40] width 24 height 20
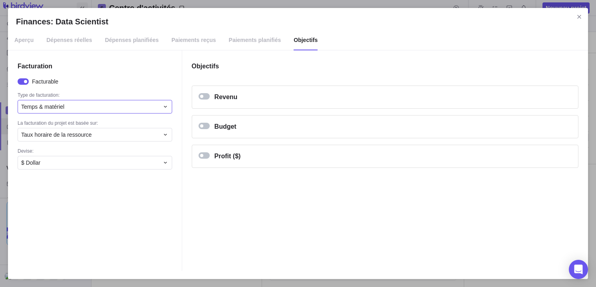
drag, startPoint x: 92, startPoint y: 118, endPoint x: 96, endPoint y: 109, distance: 9.8
click at [94, 114] on div "Facturable Type de facturation: Temps & matériel La facturation du projet est b…" at bounding box center [95, 124] width 155 height 92
click at [96, 109] on div "Temps & matériel" at bounding box center [90, 107] width 138 height 8
click at [75, 138] on div "Forfait du projet" at bounding box center [95, 140] width 154 height 14
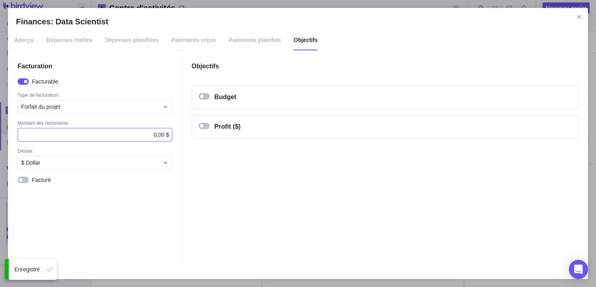
click at [129, 133] on div "0,00 $" at bounding box center [95, 135] width 155 height 14
type input "14000"
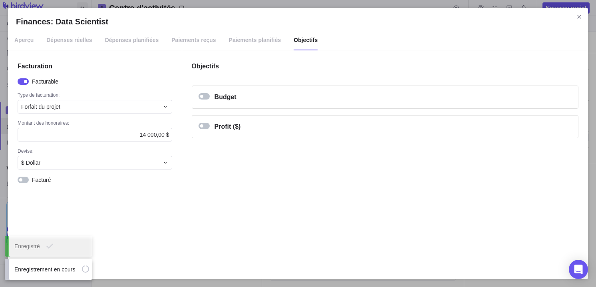
drag, startPoint x: 265, startPoint y: 213, endPoint x: 157, endPoint y: 179, distance: 113.4
click at [259, 211] on div "Objectifs Budget Budget main-d'œuvre 0,00 $ Coût de main-d'œuvre 0,00 $ ajouter…" at bounding box center [385, 160] width 406 height 221
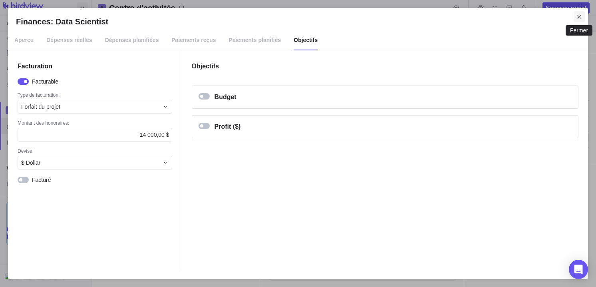
click at [581, 14] on icon "Fermer" at bounding box center [579, 17] width 6 height 6
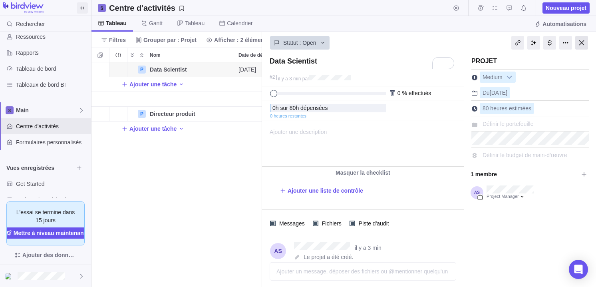
click at [583, 42] on div at bounding box center [581, 43] width 13 height 14
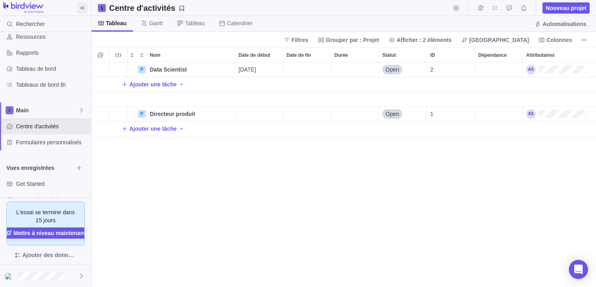
scroll to position [225, 505]
click at [579, 38] on span "Plus d’actions" at bounding box center [584, 39] width 11 height 11
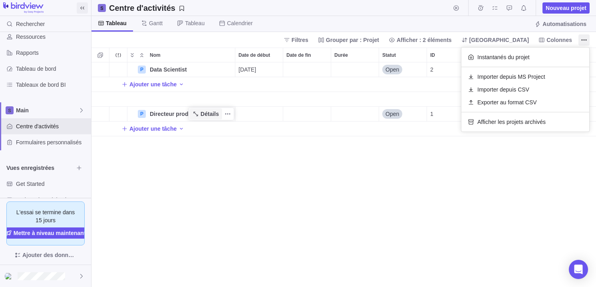
drag, startPoint x: 288, startPoint y: 215, endPoint x: 218, endPoint y: 108, distance: 127.5
click at [288, 213] on body "Rechercher Historique des saisies de temps Factures Ressources Rapports Tableau…" at bounding box center [298, 143] width 596 height 287
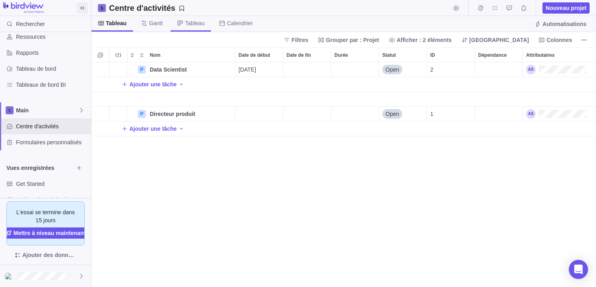
click at [199, 22] on span "Tableau" at bounding box center [195, 23] width 20 height 8
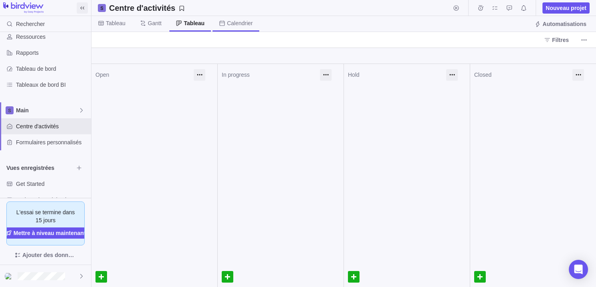
click at [228, 23] on span "Calendrier" at bounding box center [240, 23] width 26 height 8
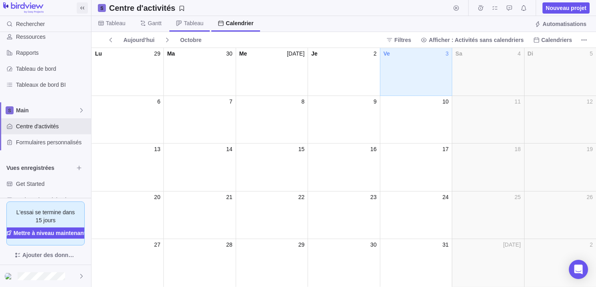
click at [209, 24] on span "Tableau" at bounding box center [189, 24] width 40 height 16
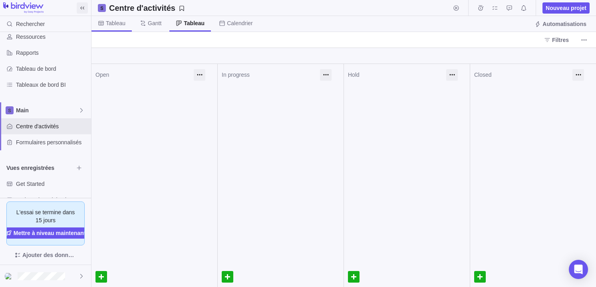
click at [118, 22] on span "Tableau" at bounding box center [116, 23] width 20 height 8
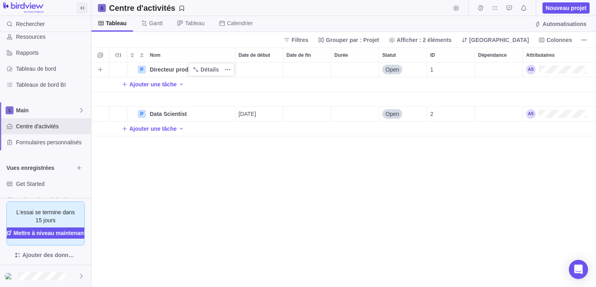
click at [168, 70] on span "Directeur produit" at bounding box center [173, 70] width 46 height 8
click at [144, 69] on div "P Directeur produit Open 1 Cogep Ajouter une tâche P Data Scientist Détails [DA…" at bounding box center [344, 174] width 505 height 225
click at [143, 69] on div "P" at bounding box center [142, 70] width 8 height 8
click at [117, 62] on div "Indication de problème" at bounding box center [118, 69] width 18 height 14
click at [585, 38] on icon "Plus d’actions" at bounding box center [584, 40] width 6 height 6
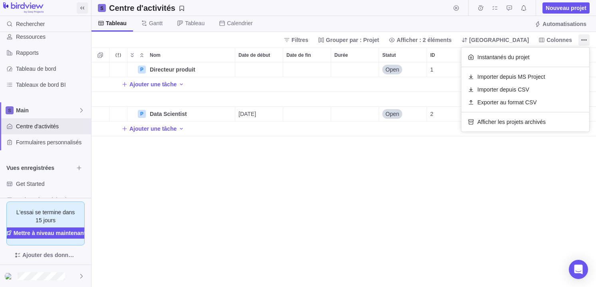
click at [565, 39] on body "Rechercher Historique des saisies de temps Factures Ressources Rapports Tableau…" at bounding box center [298, 143] width 596 height 287
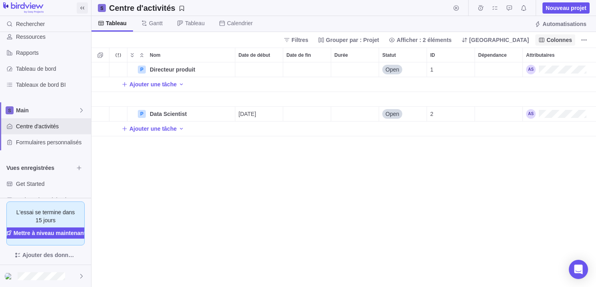
click at [558, 39] on span "Colonnes" at bounding box center [560, 40] width 26 height 8
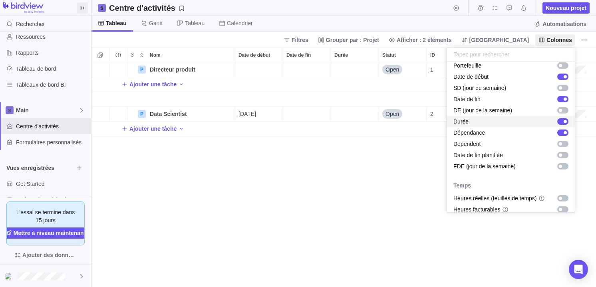
scroll to position [164, 0]
click at [360, 165] on body "Rechercher Historique des saisies de temps Factures Ressources Rapports Tableau…" at bounding box center [298, 143] width 596 height 287
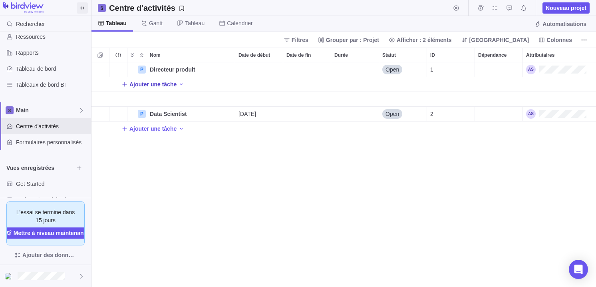
click at [172, 82] on span "Ajouter une tâche" at bounding box center [152, 84] width 47 height 8
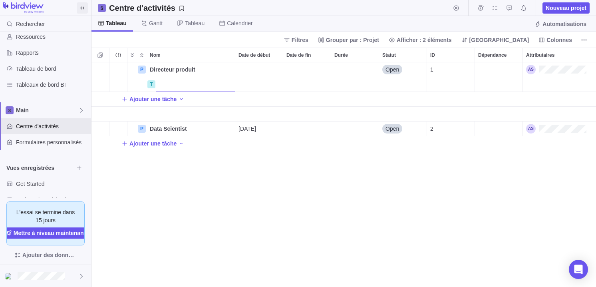
click at [177, 82] on input "Nom" at bounding box center [196, 84] width 80 height 15
click at [183, 100] on div "P Directeur produit Détails Open 1 Cogep T Ajouter une tâche P Data Scientist D…" at bounding box center [344, 174] width 505 height 225
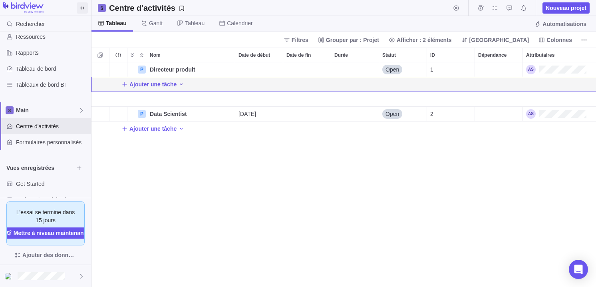
click at [182, 86] on span "Ajouter une activité" at bounding box center [181, 84] width 6 height 11
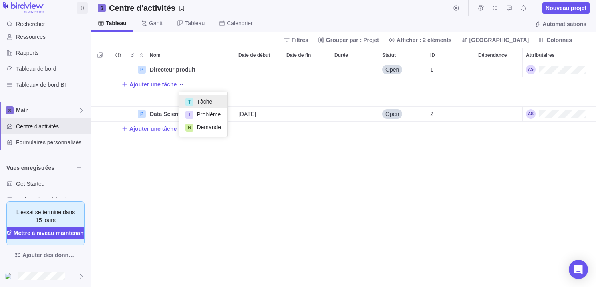
click at [211, 104] on span "Tâche" at bounding box center [205, 102] width 16 height 8
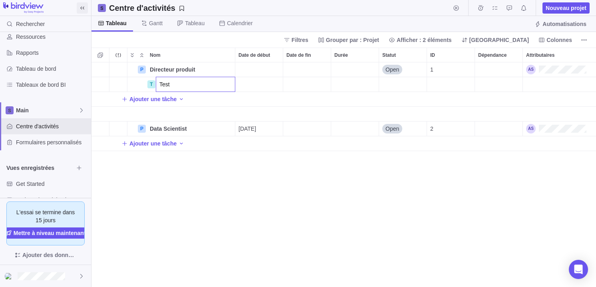
type input "Test"
click at [239, 235] on div "P Directeur produit Détails Open 1 Cogep T Test Ajouter une tâche P Data Scient…" at bounding box center [344, 174] width 505 height 225
click at [249, 80] on div "Date de début" at bounding box center [259, 84] width 48 height 14
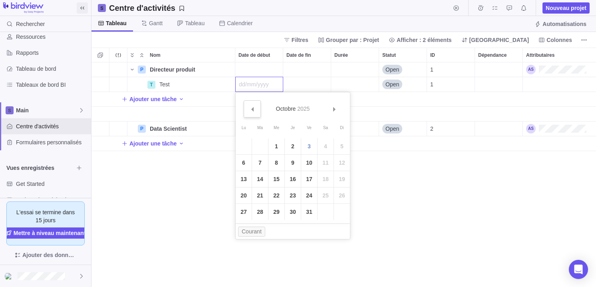
click at [249, 113] on link "&#x3c;Préc" at bounding box center [252, 108] width 17 height 17
drag, startPoint x: 332, startPoint y: 107, endPoint x: 328, endPoint y: 119, distance: 12.4
click at [332, 107] on link "Suiv&#x3e;" at bounding box center [333, 108] width 17 height 17
click at [295, 147] on link "2" at bounding box center [293, 146] width 16 height 16
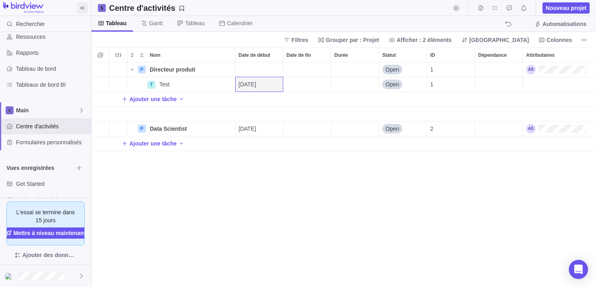
click at [289, 210] on div "P Directeur produit Détails Open 1 Cogep T Test Détails [DATE] Open 1 Ajouter u…" at bounding box center [344, 174] width 505 height 225
click at [256, 84] on span "[DATE]" at bounding box center [248, 84] width 18 height 8
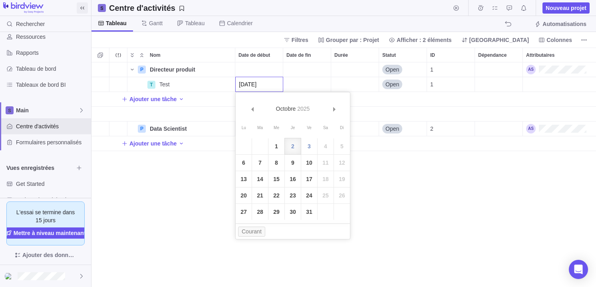
click at [316, 163] on link "10" at bounding box center [309, 163] width 16 height 16
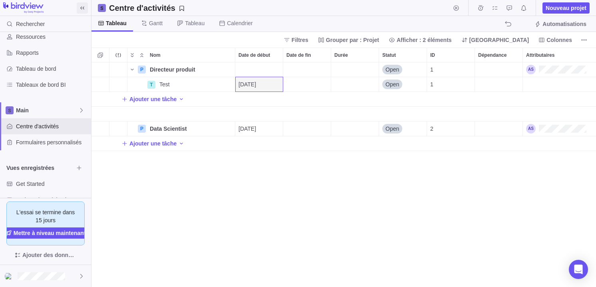
drag, startPoint x: 316, startPoint y: 187, endPoint x: 297, endPoint y: 188, distance: 19.2
click at [316, 187] on div "P Directeur produit Détails Open 1 Cogep T Test Détails [DATE] Open 1 Ajouter u…" at bounding box center [344, 174] width 505 height 225
click at [355, 86] on div "Durée" at bounding box center [355, 84] width 48 height 14
type input "8"
drag, startPoint x: 363, startPoint y: 199, endPoint x: 353, endPoint y: 201, distance: 10.3
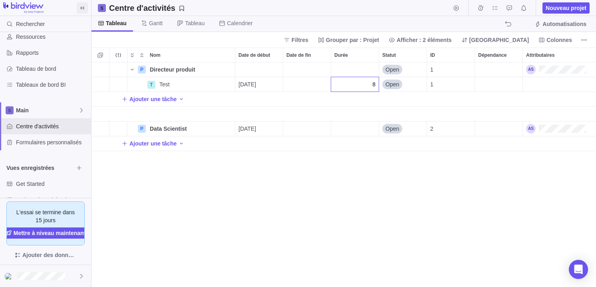
click at [363, 199] on div "P Directeur produit Détails Open 1 Cogep T Test Détails [DATE] 8 Open 1 Ajouter…" at bounding box center [344, 174] width 505 height 225
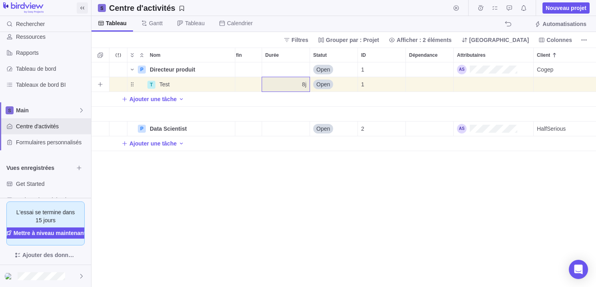
scroll to position [0, 87]
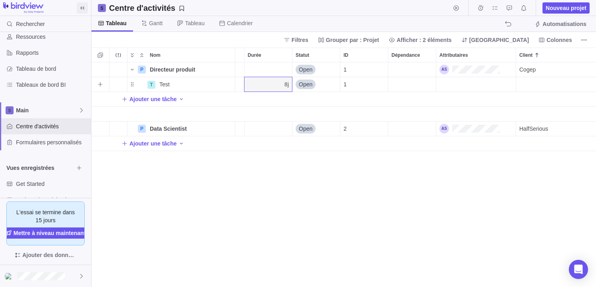
click at [276, 83] on div "8j" at bounding box center [269, 84] width 48 height 14
click at [286, 83] on input "8" at bounding box center [268, 84] width 48 height 15
drag, startPoint x: 284, startPoint y: 84, endPoint x: 293, endPoint y: 84, distance: 8.4
click at [293, 84] on div "P Directeur produit Détails Open 1 Cogep T Test Détails [DATE] [DATE] 8 Open 1 …" at bounding box center [344, 174] width 505 height 225
type input "8h"
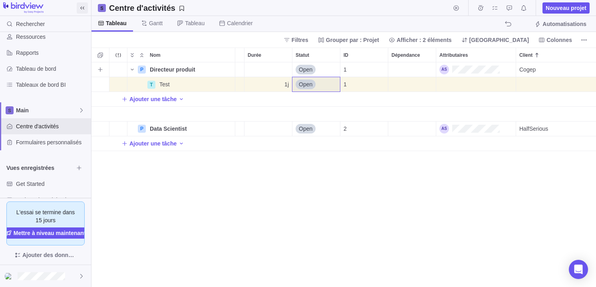
drag, startPoint x: 268, startPoint y: 76, endPoint x: 272, endPoint y: 79, distance: 4.9
click at [268, 76] on div "Durée" at bounding box center [269, 69] width 48 height 14
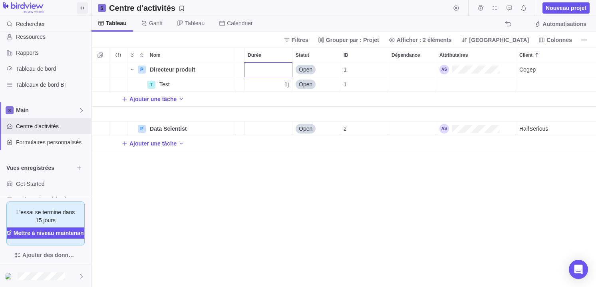
click at [283, 84] on div "P Directeur produit Détails Open 1 Cogep T Test Détails [DATE] [DATE] 1j Open 1…" at bounding box center [344, 174] width 505 height 225
click at [283, 84] on div "1j" at bounding box center [269, 84] width 48 height 14
type input "2h"
click at [276, 229] on div "P Directeur produit Détails Open 1 Cogep T Test Détails [DATE] [DATE] 2h Open 1…" at bounding box center [344, 174] width 505 height 225
click at [269, 215] on div "P Directeur produit Détails Open 1 Cogep T Test Détails [DATE] [DATE] 2h Open 1…" at bounding box center [344, 174] width 505 height 225
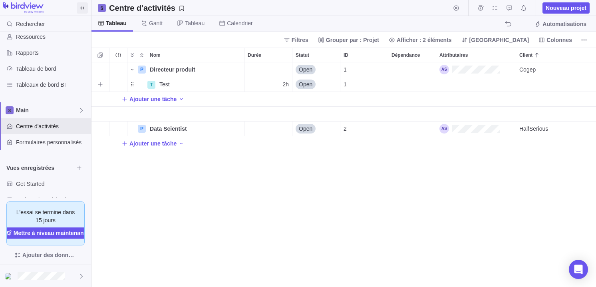
click at [402, 84] on div "Dépendance" at bounding box center [412, 84] width 48 height 14
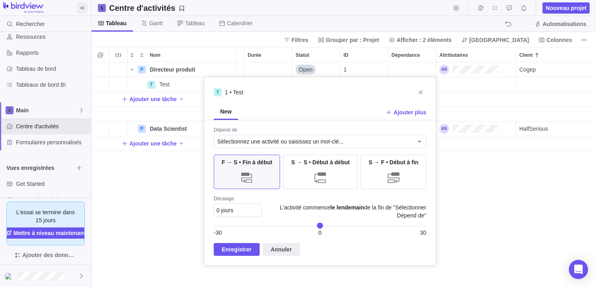
click at [496, 84] on div "P Directeur produit Détails Open 1 Cogep T Test Détails [DATE] [DATE] 2h Open 1…" at bounding box center [344, 174] width 505 height 225
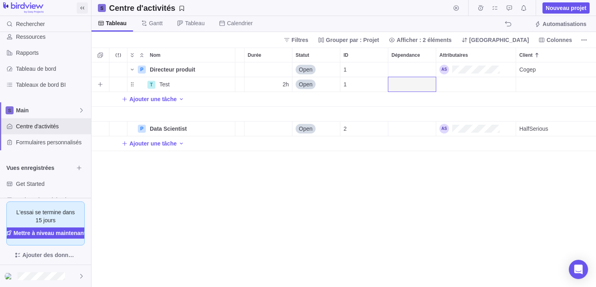
click at [496, 84] on div "Attributaires" at bounding box center [476, 84] width 80 height 14
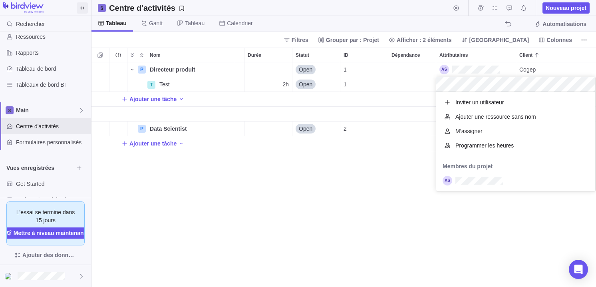
scroll to position [99, 159]
click at [482, 186] on div "grid" at bounding box center [515, 180] width 159 height 14
click at [338, 193] on div "P Directeur produit Détails Open 1 Cogep T Test Détails [DATE] [DATE] 2h Open 1…" at bounding box center [344, 174] width 505 height 225
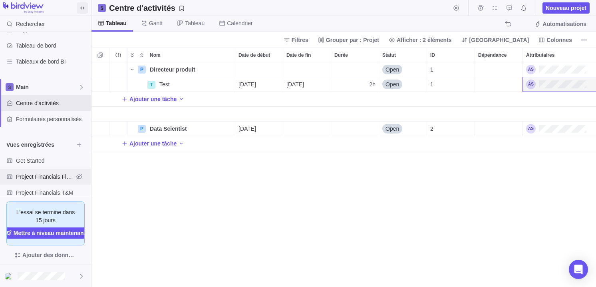
scroll to position [67, 0]
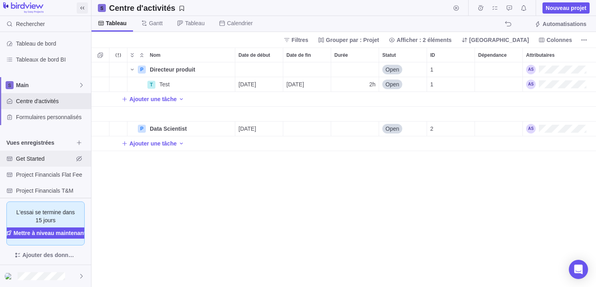
click at [44, 164] on div "Get Started" at bounding box center [45, 159] width 91 height 16
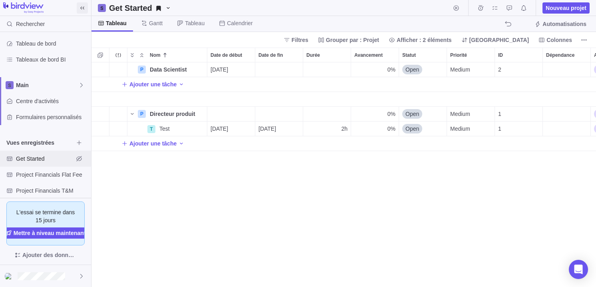
scroll to position [90, 0]
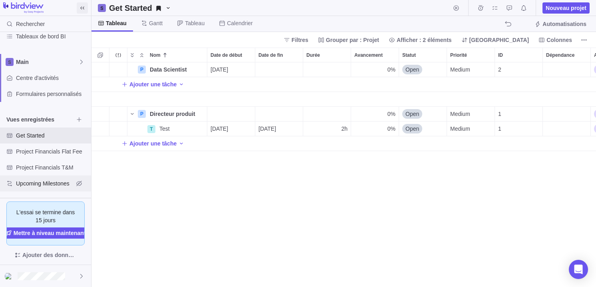
click at [33, 183] on span "Upcoming Milestones" at bounding box center [45, 183] width 58 height 8
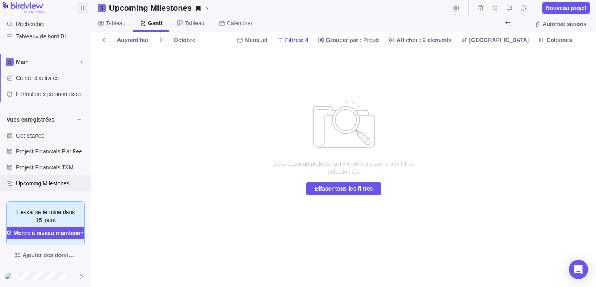
scroll to position [0, 0]
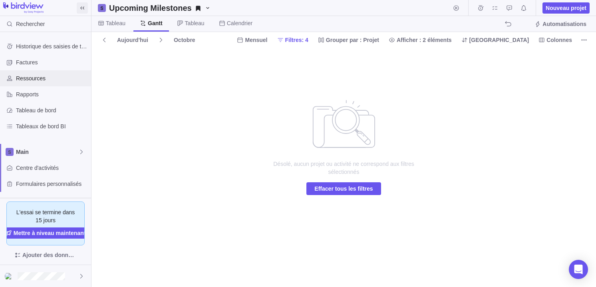
click at [48, 79] on span "Ressources" at bounding box center [52, 78] width 72 height 8
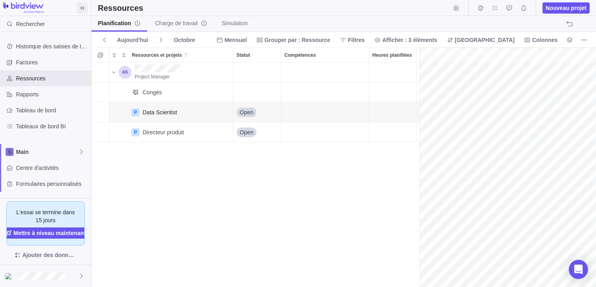
click at [330, 113] on div "Compétences" at bounding box center [325, 112] width 88 height 20
click at [380, 107] on div "Heures planifiées" at bounding box center [393, 112] width 48 height 20
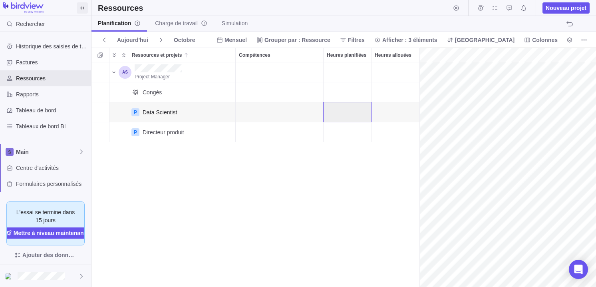
click at [379, 108] on div "Heures allouées" at bounding box center [396, 112] width 48 height 20
click at [422, 113] on div at bounding box center [420, 167] width 8 height 239
click at [199, 110] on span "Détails" at bounding box center [208, 112] width 18 height 8
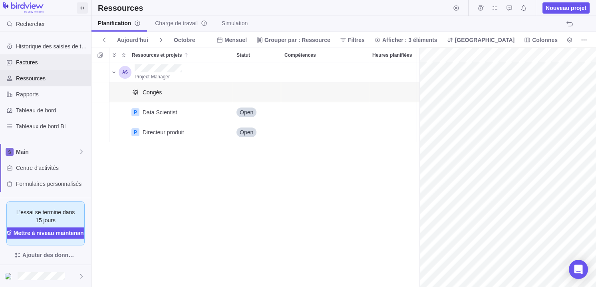
click at [39, 62] on span "Factures" at bounding box center [52, 62] width 72 height 8
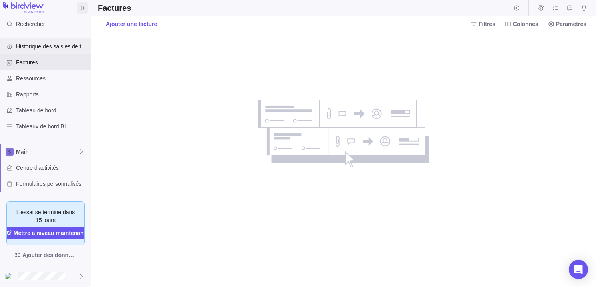
click at [50, 48] on span "Historique des saisies de temps" at bounding box center [52, 46] width 72 height 8
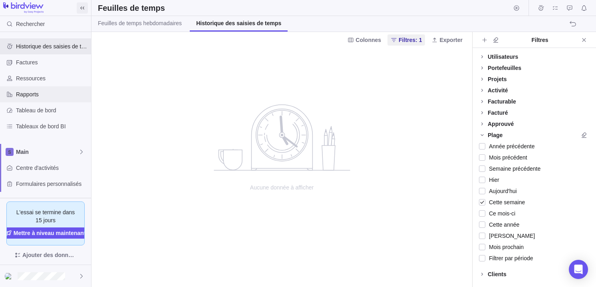
click at [31, 88] on div "Rapports" at bounding box center [45, 94] width 91 height 16
